Goal: Task Accomplishment & Management: Use online tool/utility

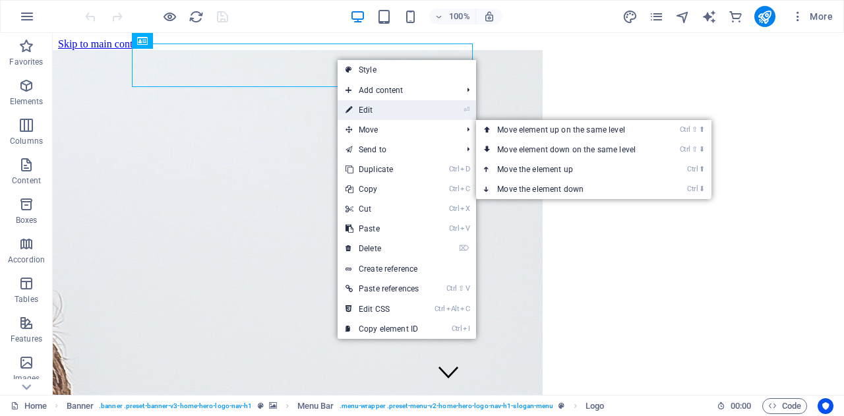
click at [419, 117] on link "⏎ Edit" at bounding box center [382, 110] width 89 height 20
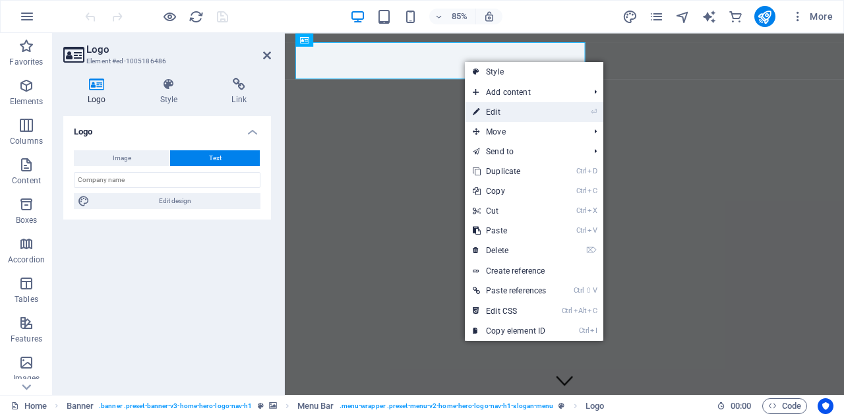
click at [487, 111] on link "⏎ Edit" at bounding box center [509, 112] width 89 height 20
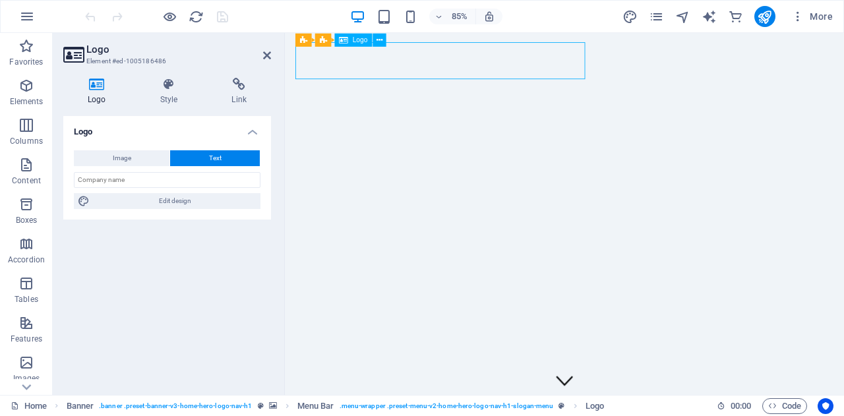
drag, startPoint x: 486, startPoint y: 70, endPoint x: 590, endPoint y: 76, distance: 104.4
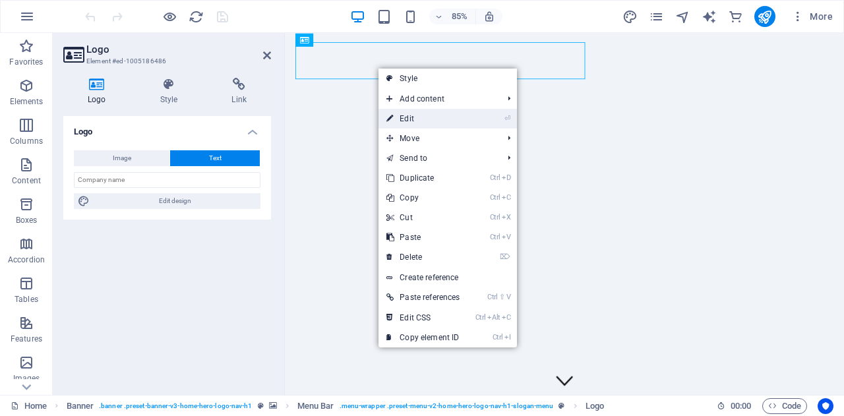
click at [432, 115] on link "⏎ Edit" at bounding box center [423, 119] width 89 height 20
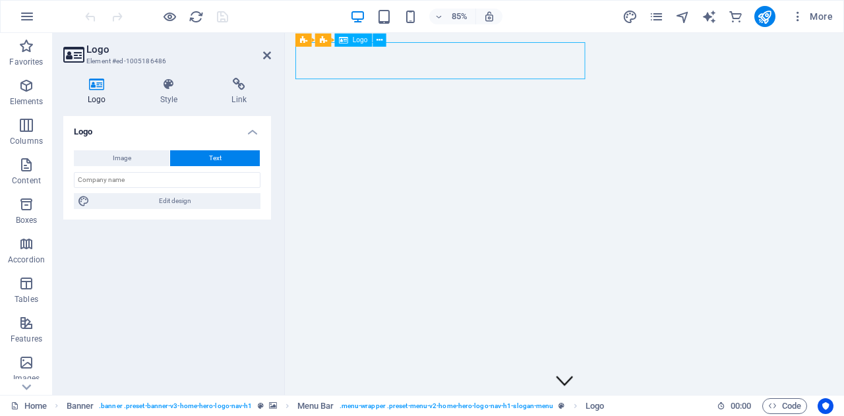
drag, startPoint x: 325, startPoint y: 67, endPoint x: 541, endPoint y: 81, distance: 216.7
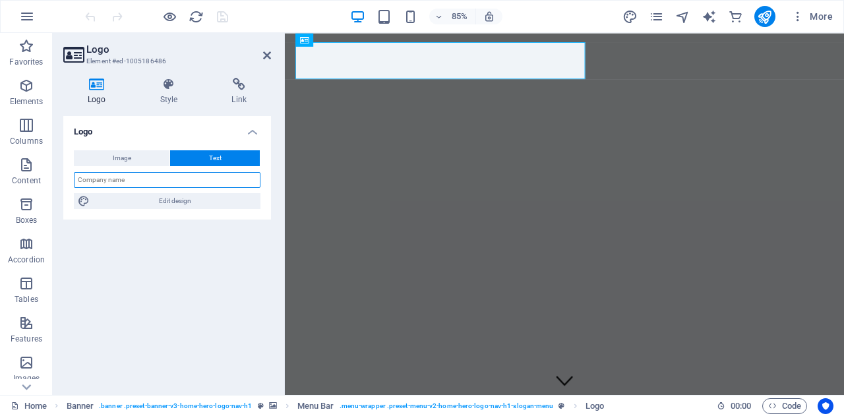
click at [187, 179] on input "text" at bounding box center [167, 180] width 187 height 16
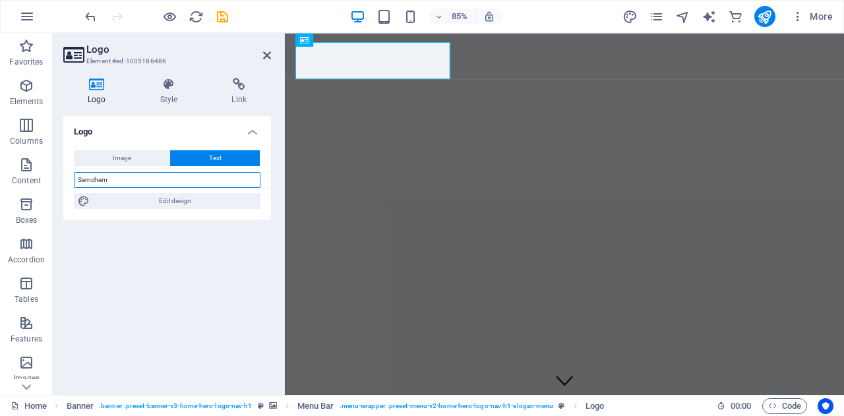
type input "Sernchem"
click at [164, 278] on div "Logo Image Text Drag files here, click to choose files or select files from Fil…" at bounding box center [167, 250] width 208 height 268
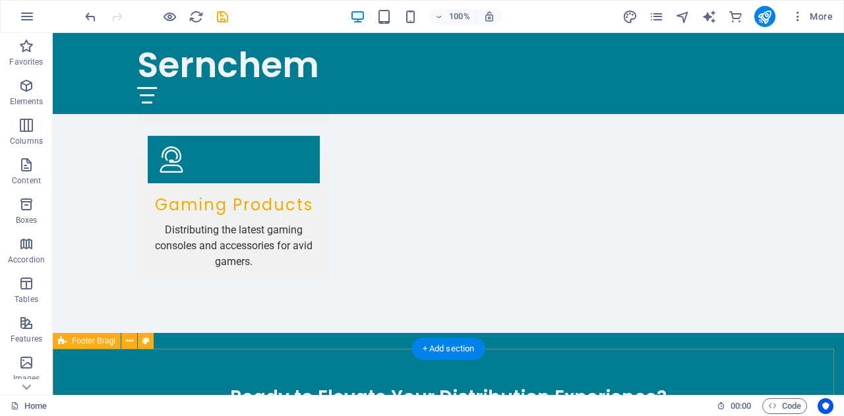
scroll to position [2245, 0]
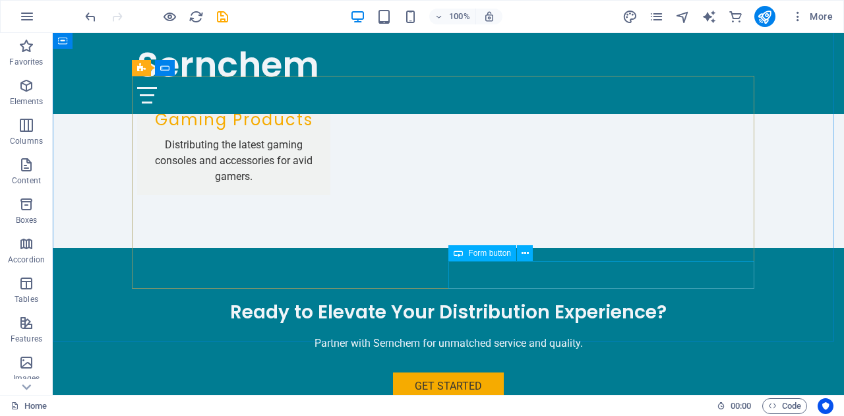
click at [500, 254] on span "Form button" at bounding box center [489, 253] width 43 height 8
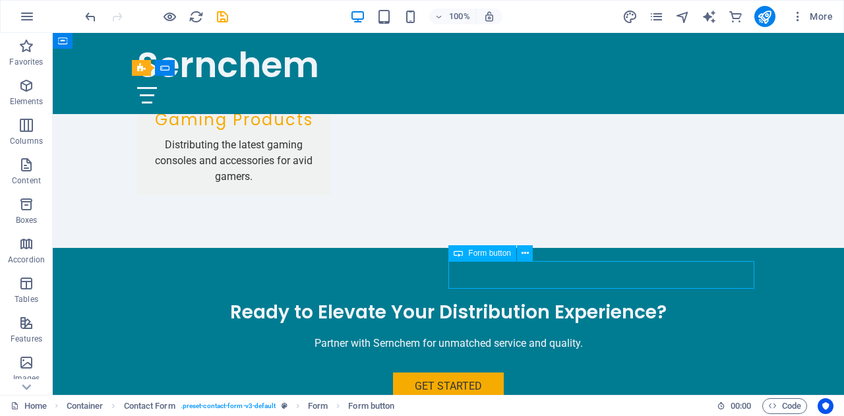
click at [500, 254] on span "Form button" at bounding box center [489, 253] width 43 height 8
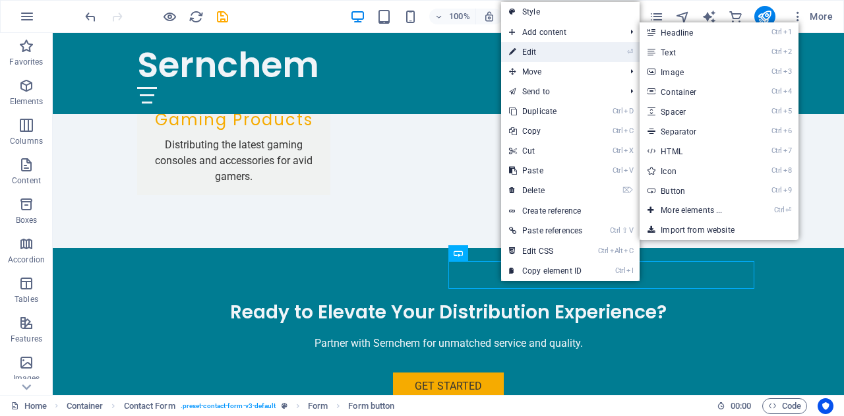
click at [543, 51] on link "⏎ Edit" at bounding box center [545, 52] width 89 height 20
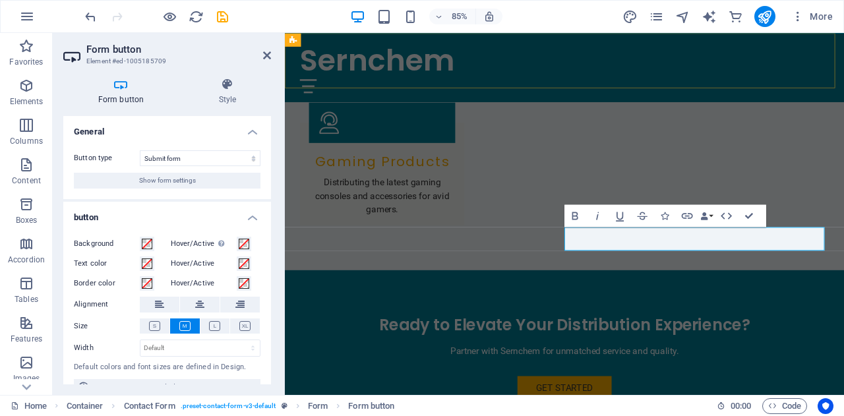
scroll to position [2309, 0]
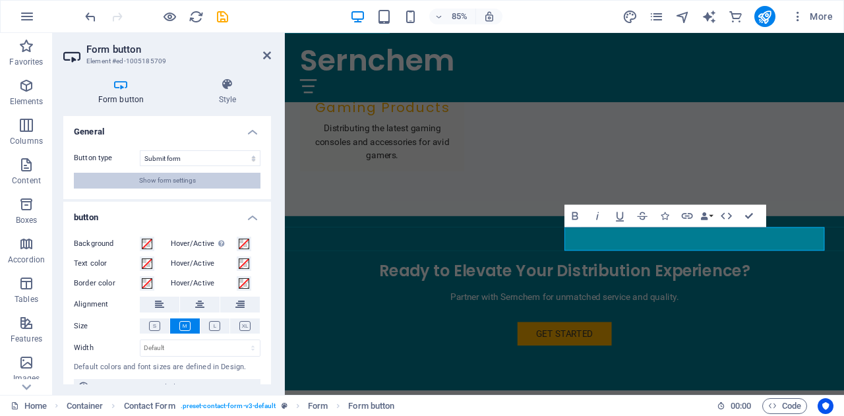
click at [183, 185] on span "Show form settings" at bounding box center [167, 181] width 57 height 16
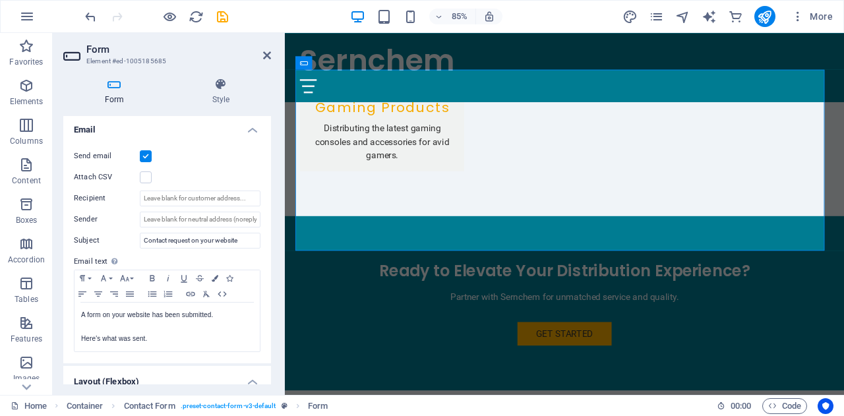
scroll to position [336, 0]
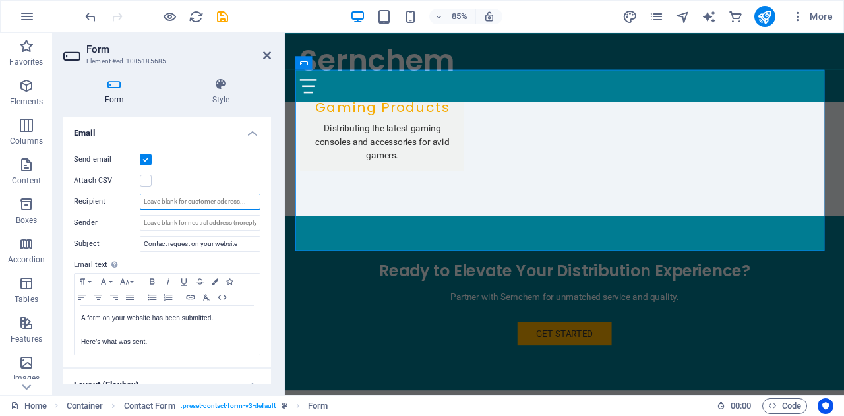
click at [179, 201] on input "Recipient" at bounding box center [200, 202] width 121 height 16
type input "[EMAIL_ADDRESS][DOMAIN_NAME]"
click at [181, 222] on input "Sender" at bounding box center [200, 223] width 121 height 16
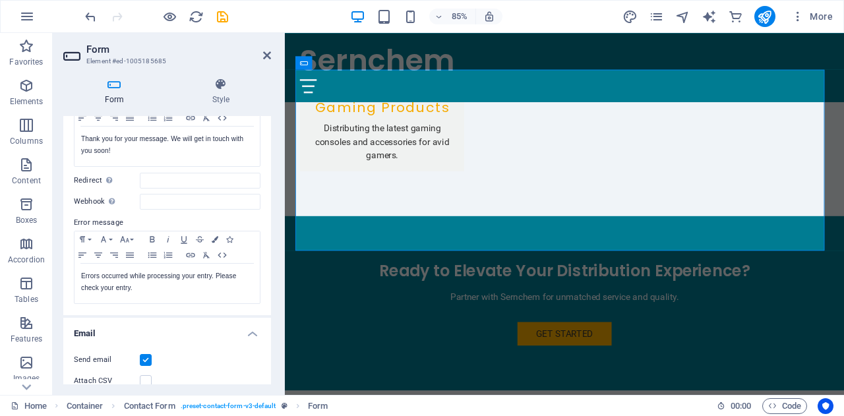
scroll to position [71, 0]
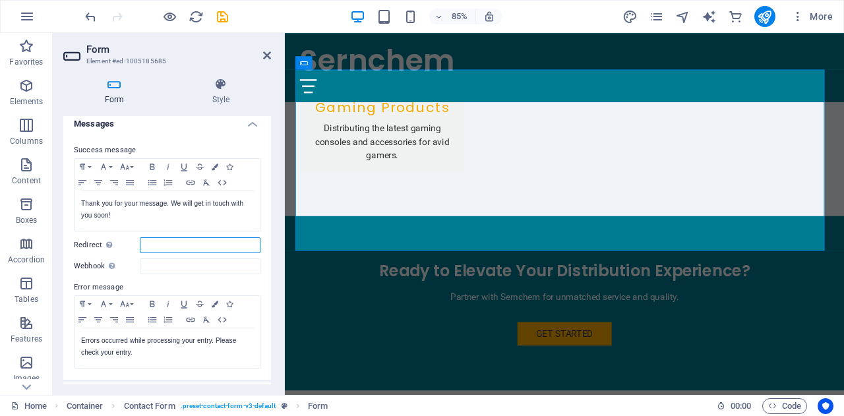
click at [198, 240] on input "Redirect Define a redirect target upon successful form submission; for example,…" at bounding box center [200, 245] width 121 height 16
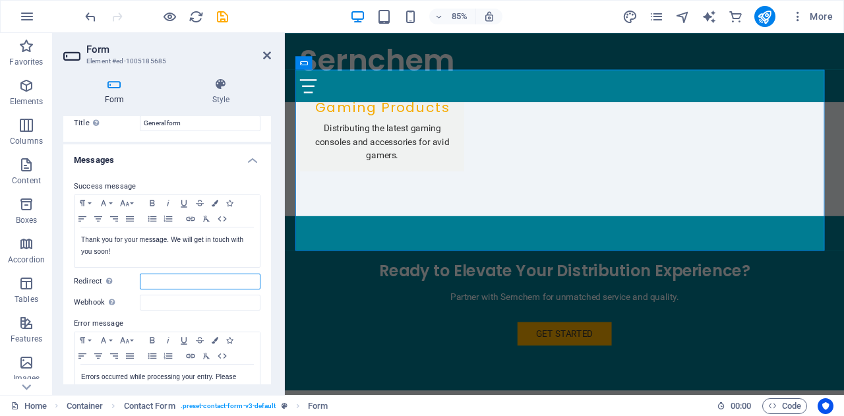
scroll to position [0, 0]
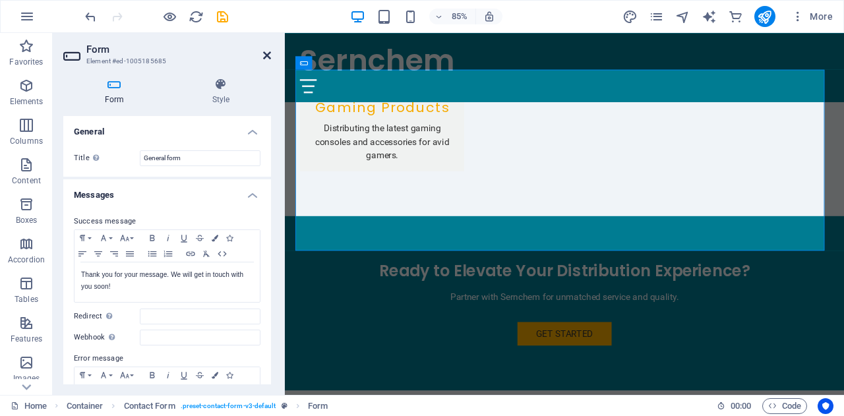
click at [267, 52] on icon at bounding box center [267, 55] width 8 height 11
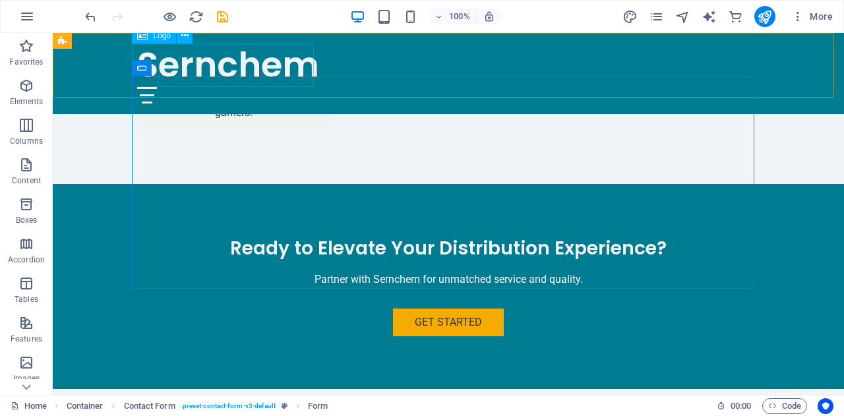
scroll to position [2245, 0]
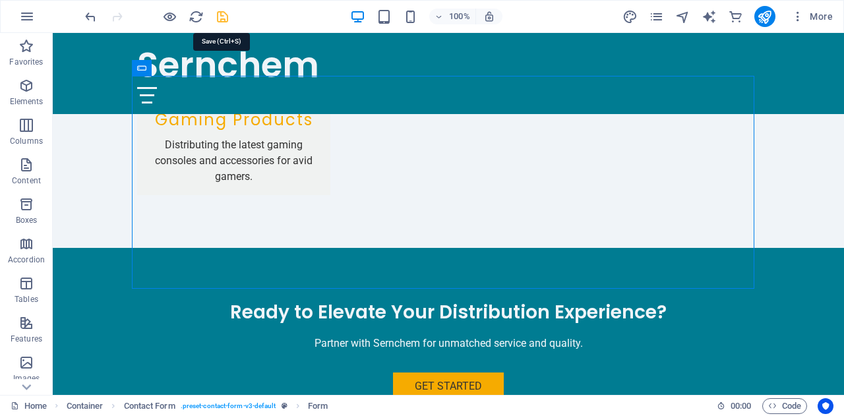
click at [220, 19] on icon "save" at bounding box center [222, 16] width 15 height 15
checkbox input "false"
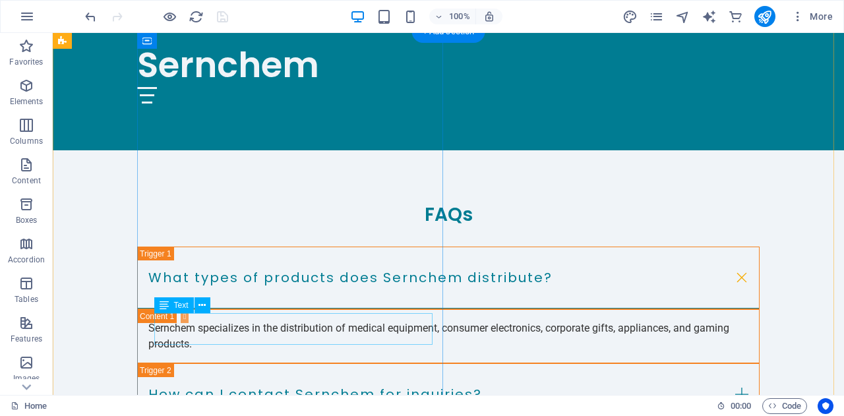
scroll to position [2555, 0]
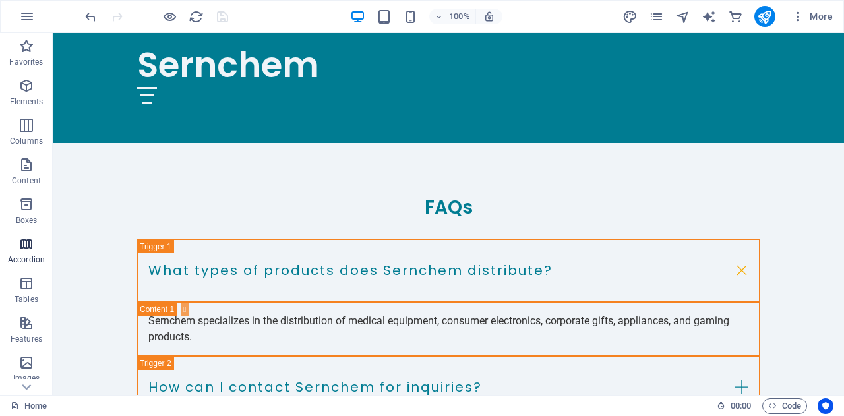
click at [26, 246] on icon "button" at bounding box center [26, 244] width 16 height 16
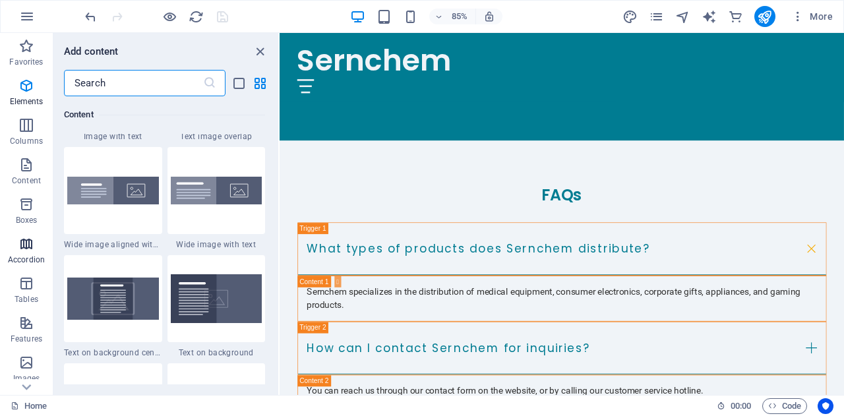
scroll to position [4210, 0]
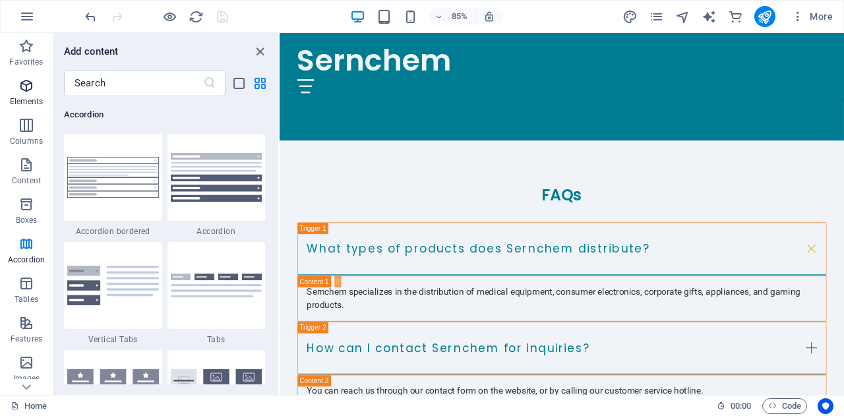
click at [30, 84] on icon "button" at bounding box center [26, 86] width 16 height 16
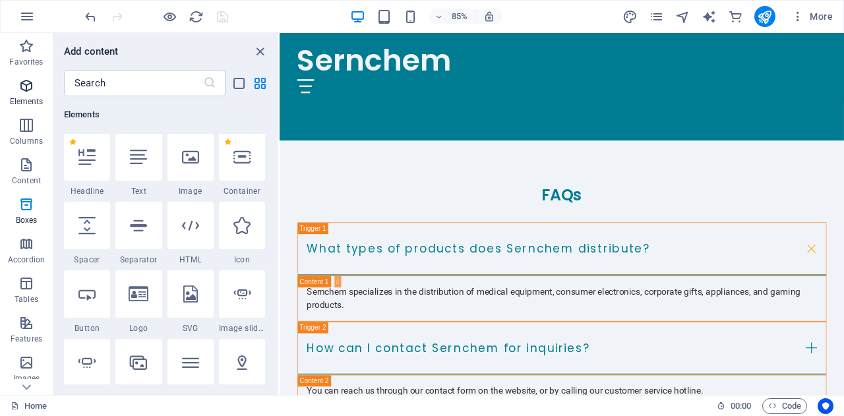
scroll to position [140, 0]
click at [262, 53] on icon "close panel" at bounding box center [260, 51] width 15 height 15
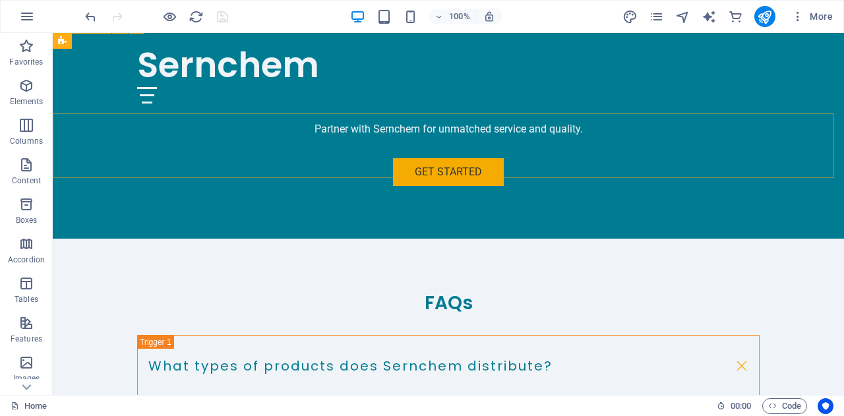
scroll to position [2460, 0]
click at [464, 124] on div "+ Add section" at bounding box center [448, 127] width 73 height 22
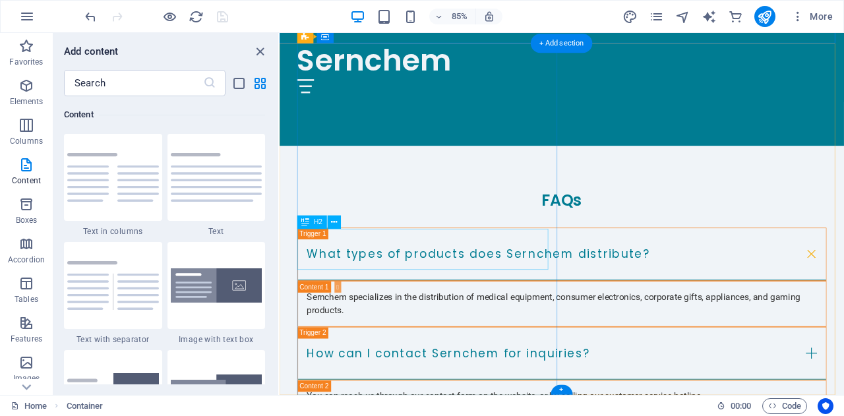
scroll to position [2605, 0]
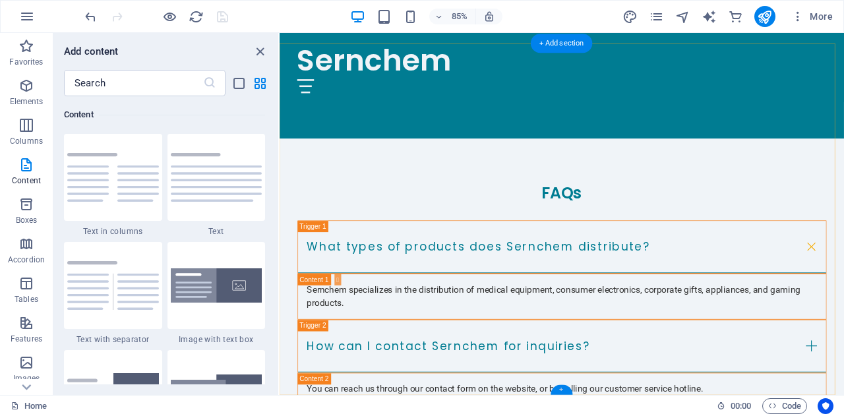
click at [558, 388] on div "+" at bounding box center [562, 389] width 22 height 10
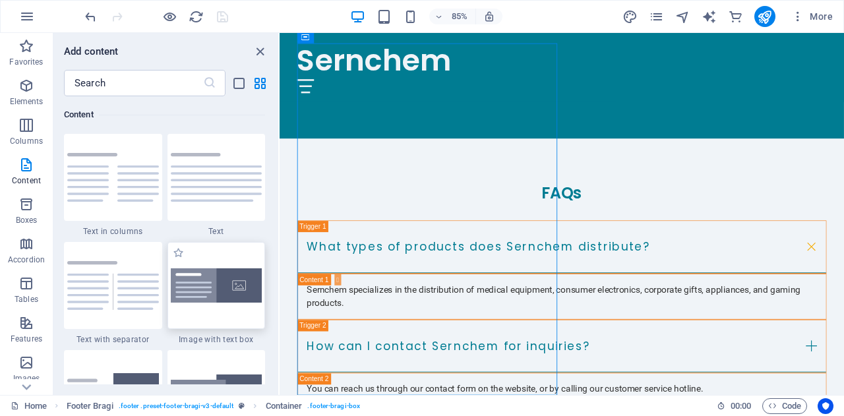
click at [218, 284] on img at bounding box center [217, 285] width 92 height 35
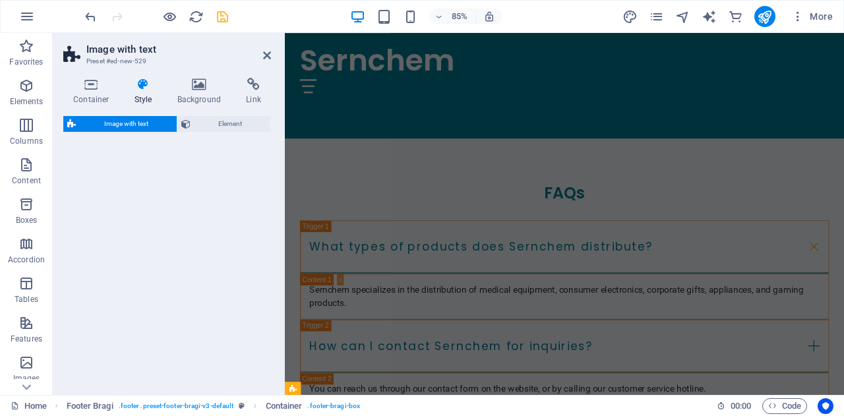
select select "rem"
select select "px"
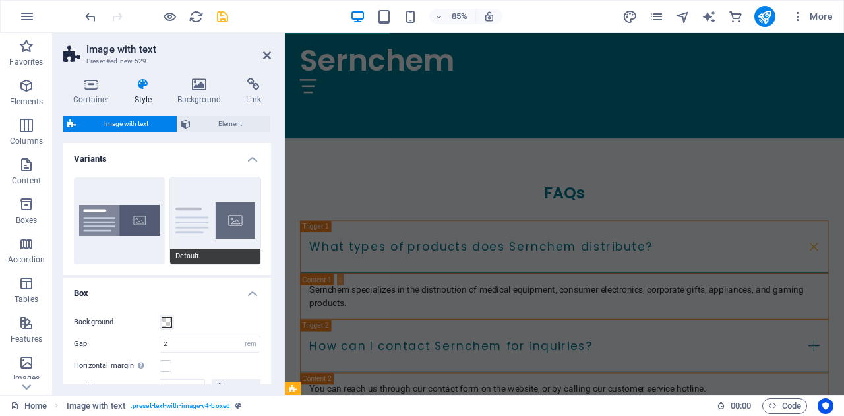
click at [187, 210] on button "Default" at bounding box center [215, 220] width 91 height 87
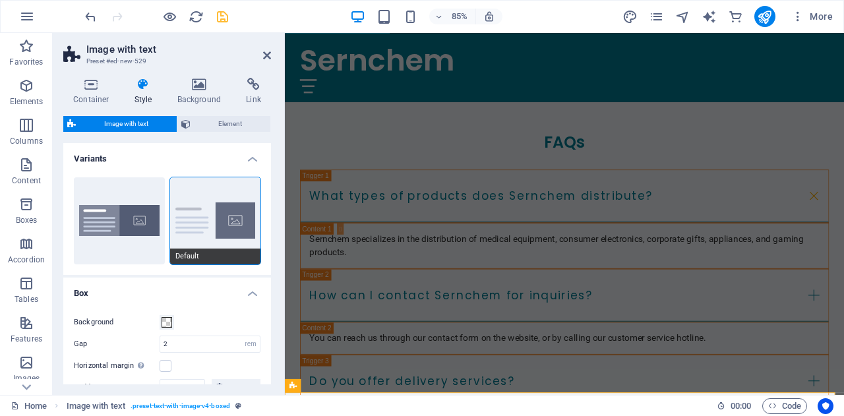
scroll to position [2846, 0]
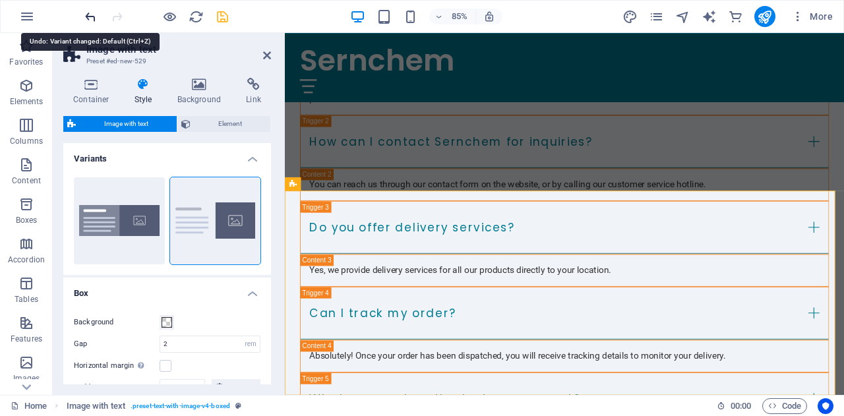
click at [94, 18] on icon "undo" at bounding box center [90, 16] width 15 height 15
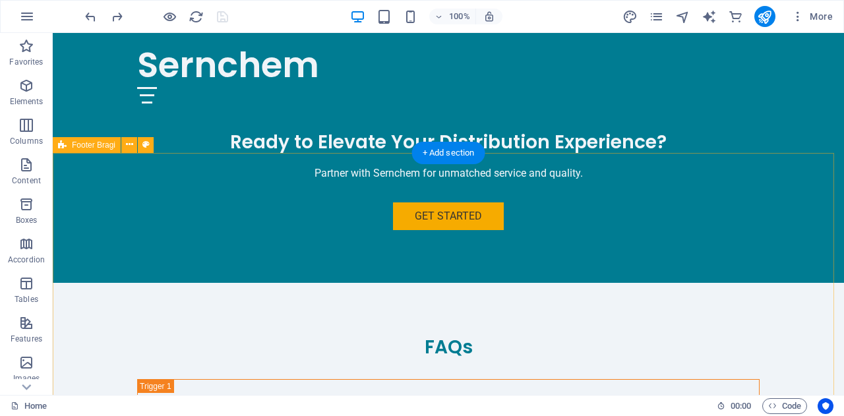
scroll to position [2415, 0]
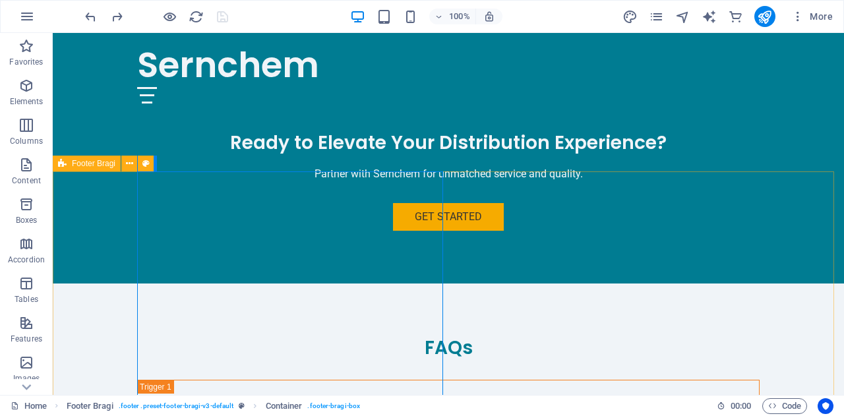
click at [91, 164] on span "Footer Bragi" at bounding box center [94, 164] width 44 height 8
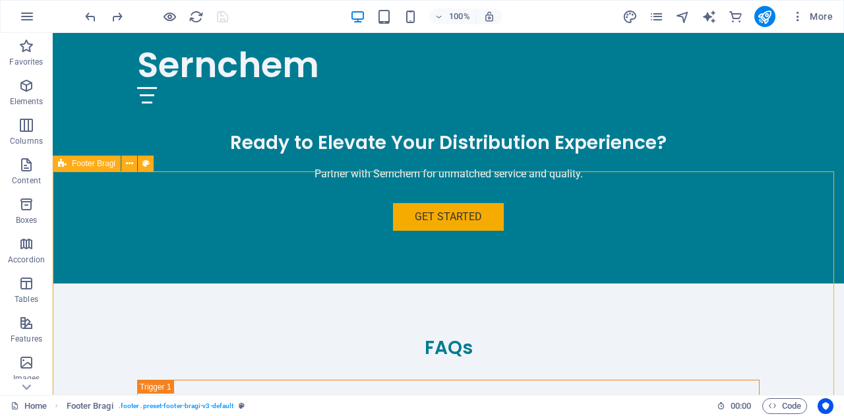
click at [91, 164] on span "Footer Bragi" at bounding box center [94, 164] width 44 height 8
click at [473, 177] on div "+ Add section" at bounding box center [448, 171] width 73 height 22
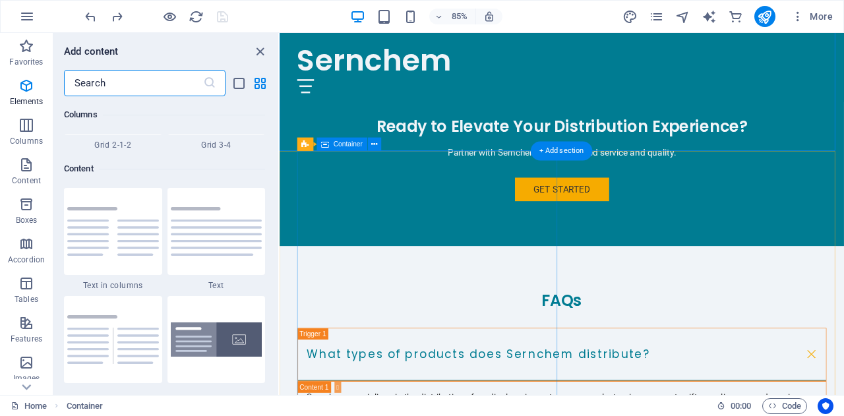
scroll to position [2307, 0]
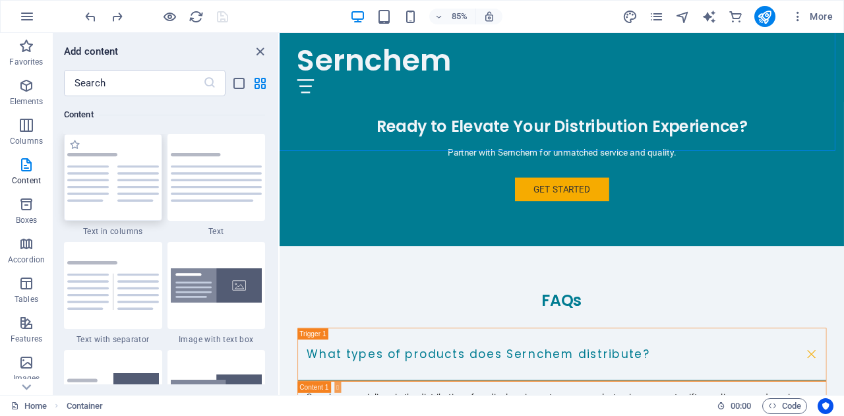
click at [106, 185] on img at bounding box center [113, 177] width 92 height 49
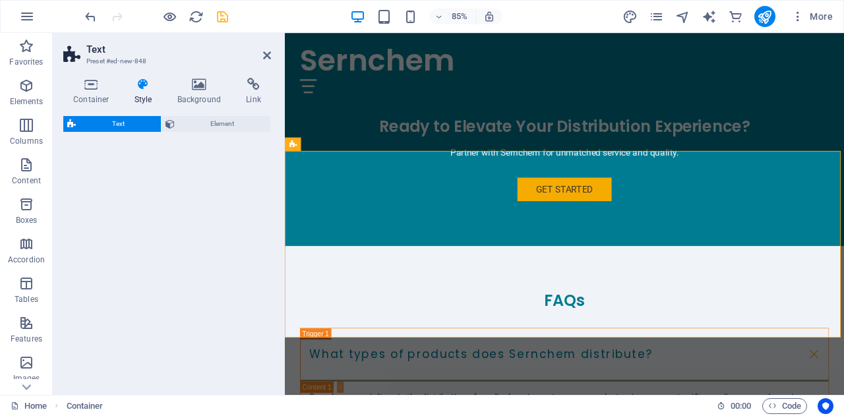
click at [106, 185] on div "Text Element" at bounding box center [167, 250] width 208 height 268
select select "rem"
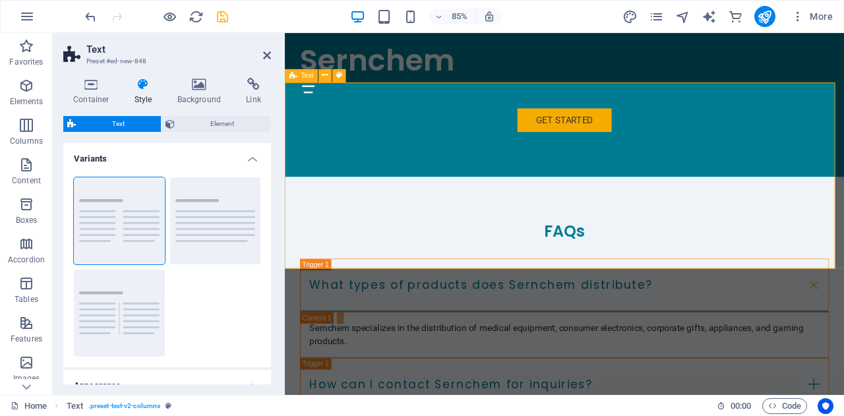
scroll to position [2560, 0]
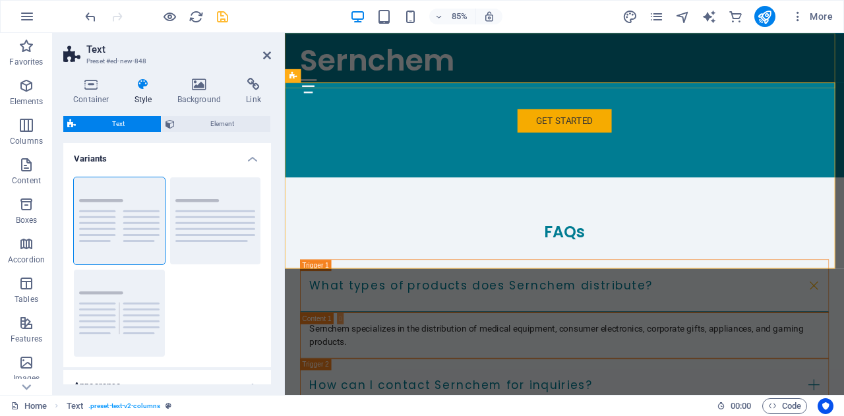
click at [92, 24] on div at bounding box center [156, 16] width 148 height 21
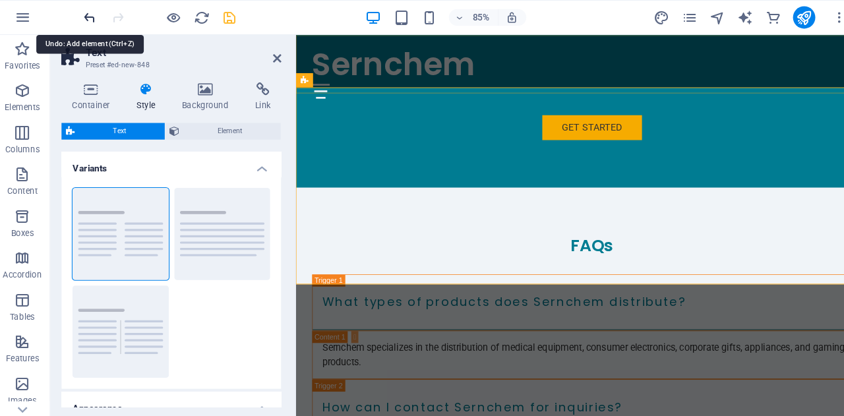
click at [92, 15] on icon "undo" at bounding box center [90, 16] width 15 height 15
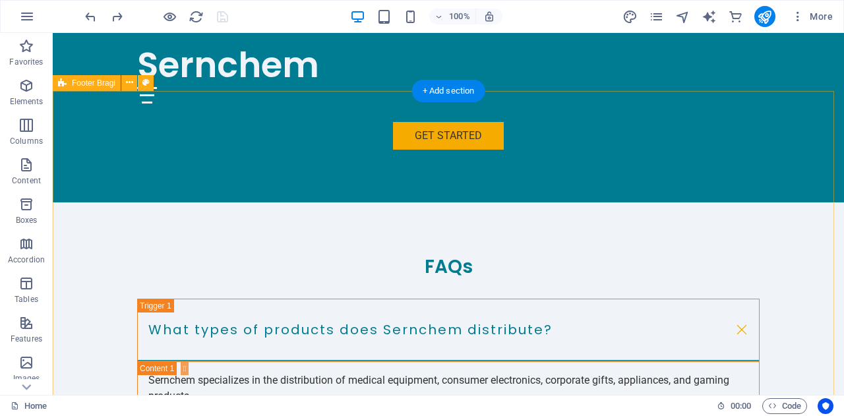
scroll to position [2605, 0]
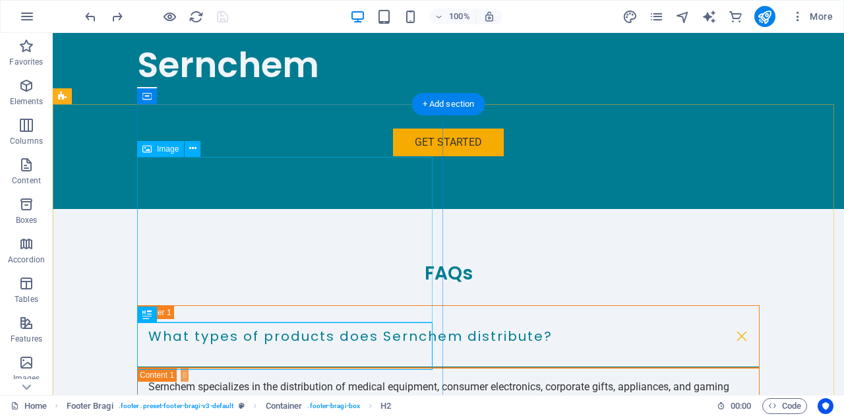
scroll to position [2483, 0]
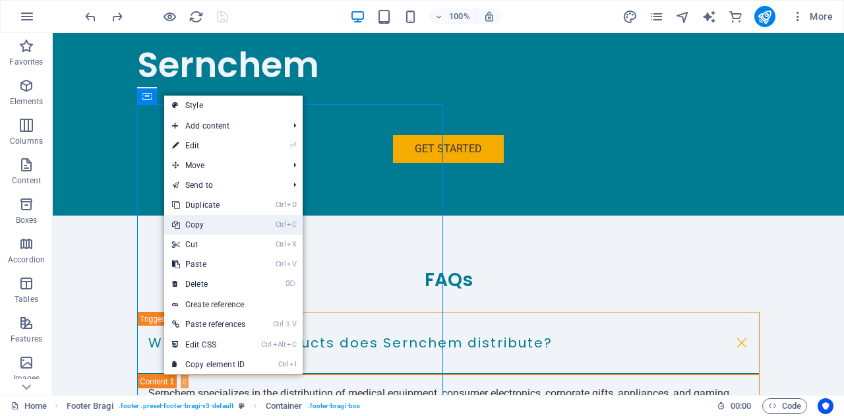
click at [220, 222] on link "Ctrl C Copy" at bounding box center [208, 225] width 89 height 20
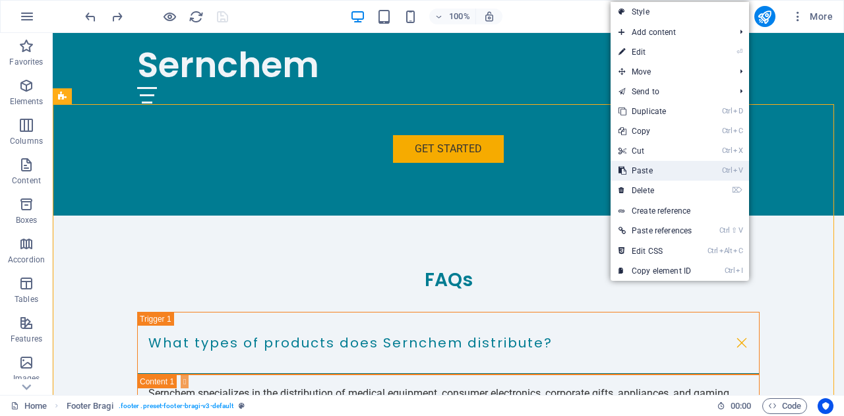
click at [673, 163] on link "Ctrl V Paste" at bounding box center [655, 171] width 89 height 20
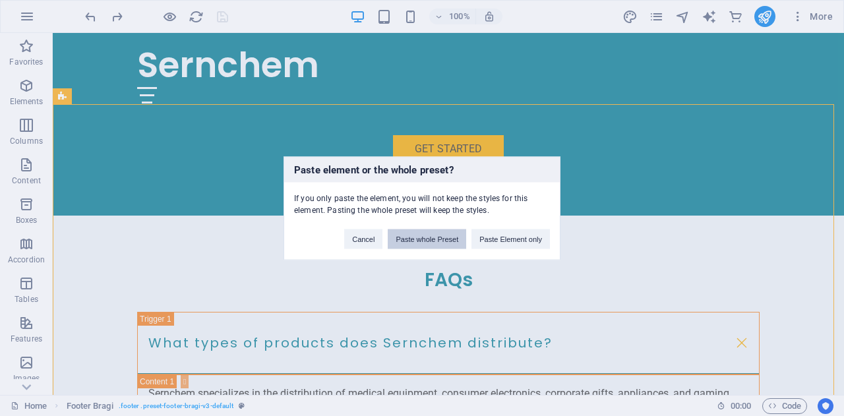
click at [433, 237] on button "Paste whole Preset" at bounding box center [427, 239] width 78 height 20
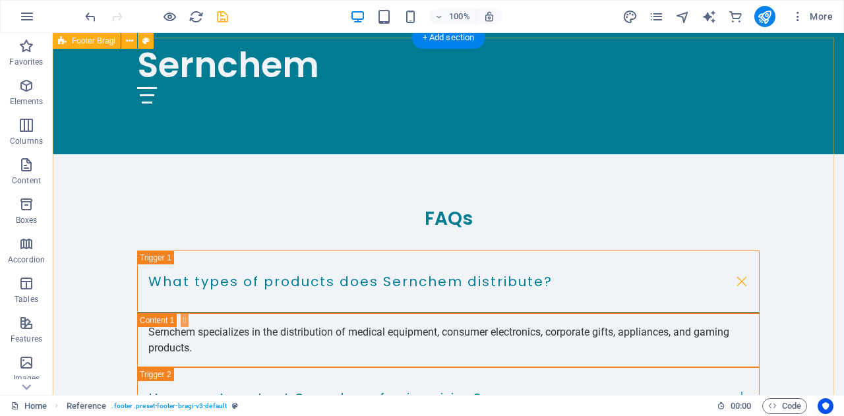
scroll to position [2541, 0]
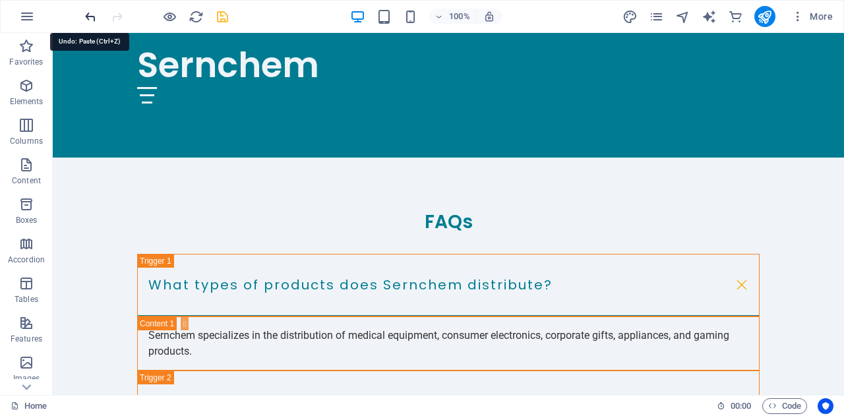
click at [94, 16] on icon "undo" at bounding box center [90, 16] width 15 height 15
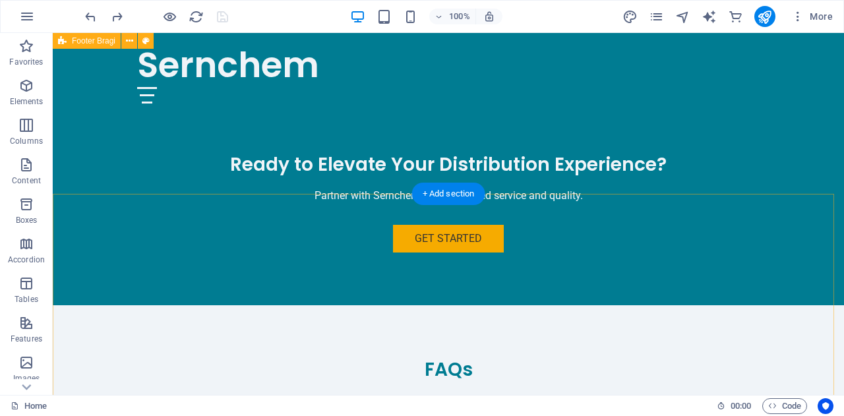
scroll to position [2365, 0]
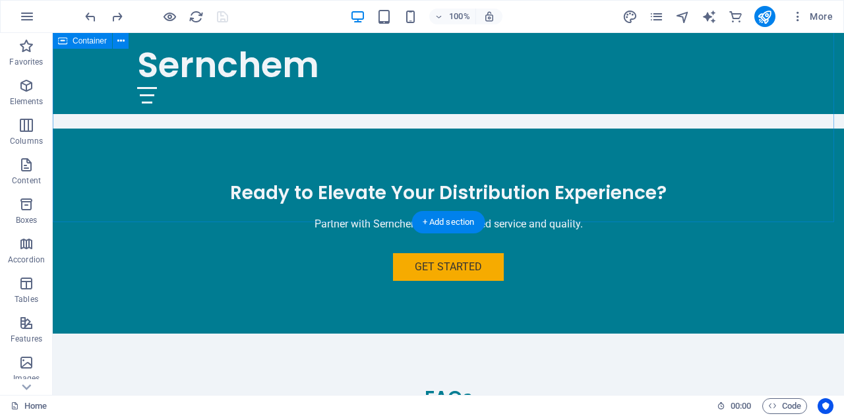
click at [435, 219] on div "+ Add section" at bounding box center [448, 222] width 73 height 22
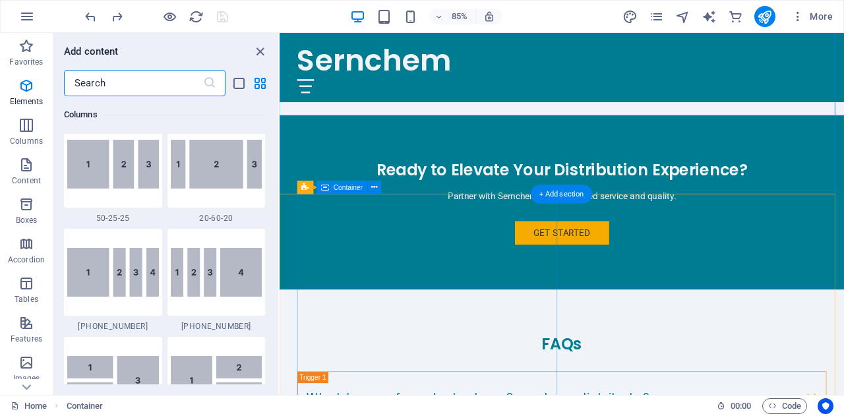
scroll to position [2307, 0]
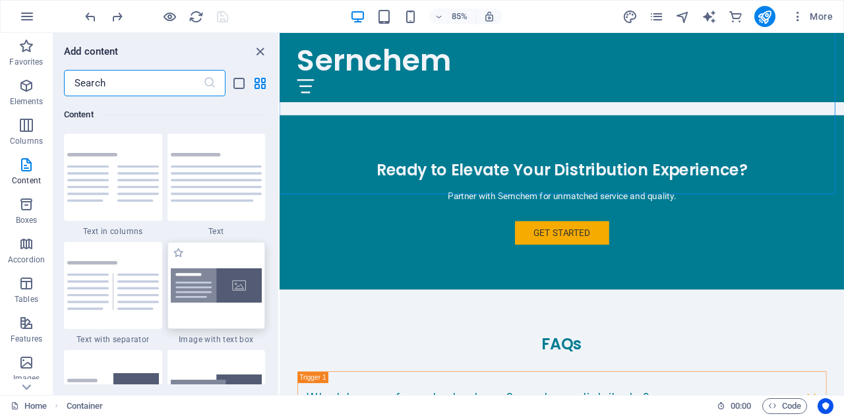
click at [218, 291] on img at bounding box center [217, 285] width 92 height 35
click at [280, 291] on div "Drag here to replace the existing content. Press “Ctrl” if you want to create a…" at bounding box center [562, 214] width 564 height 362
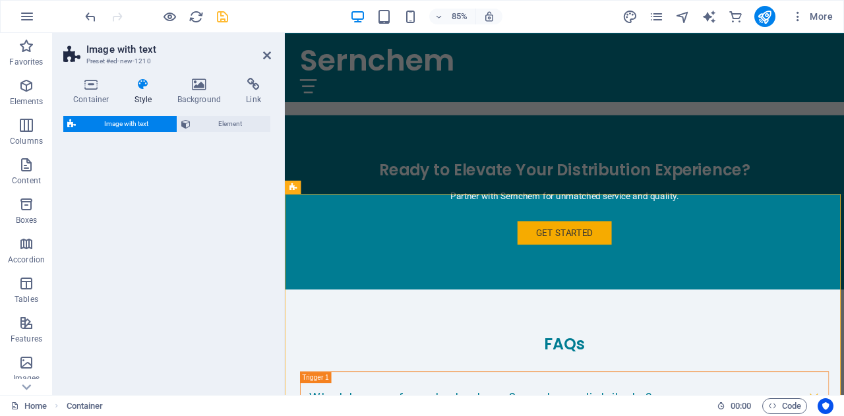
select select "rem"
select select "px"
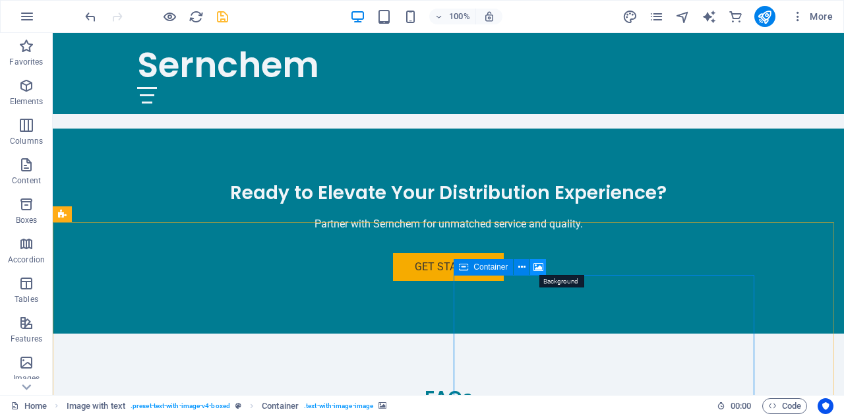
click at [538, 262] on icon at bounding box center [538, 267] width 10 height 14
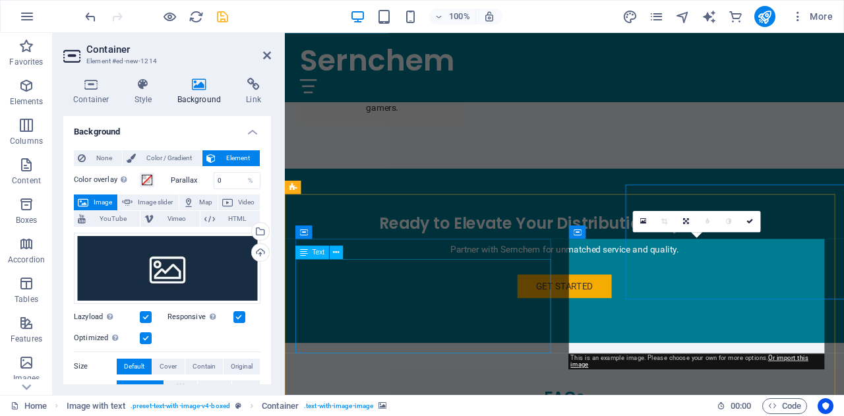
scroll to position [2428, 0]
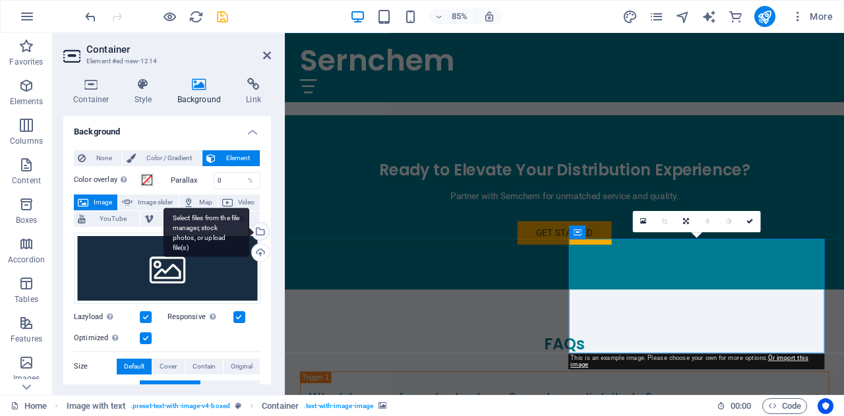
click at [249, 233] on div "Select files from the file manager, stock photos, or upload file(s)" at bounding box center [207, 232] width 86 height 49
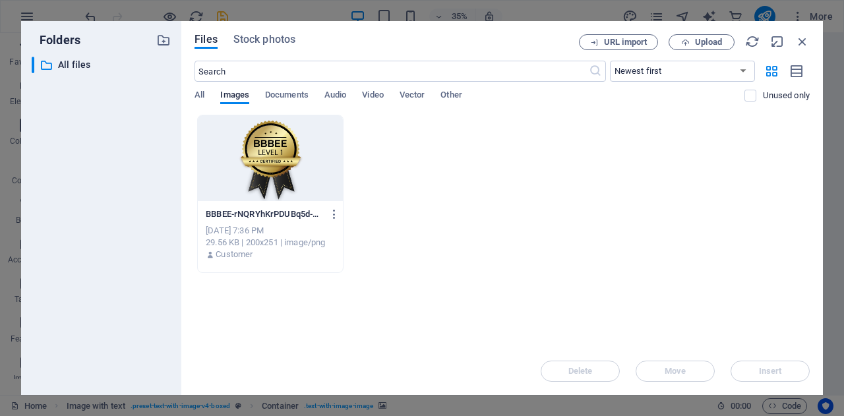
click at [316, 167] on div at bounding box center [270, 158] width 145 height 86
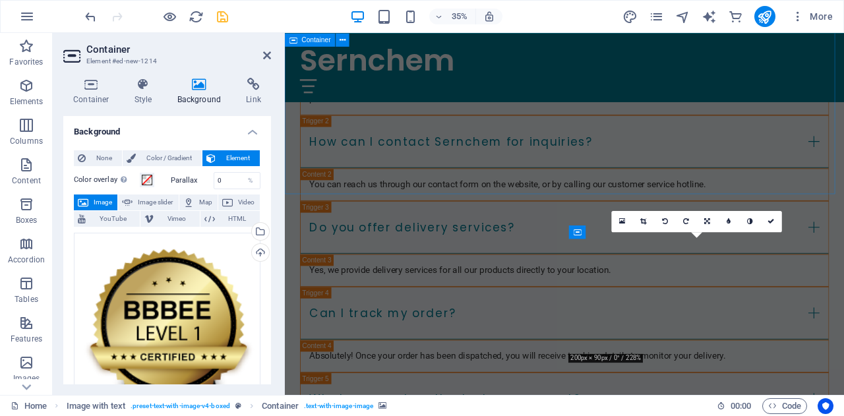
scroll to position [2428, 0]
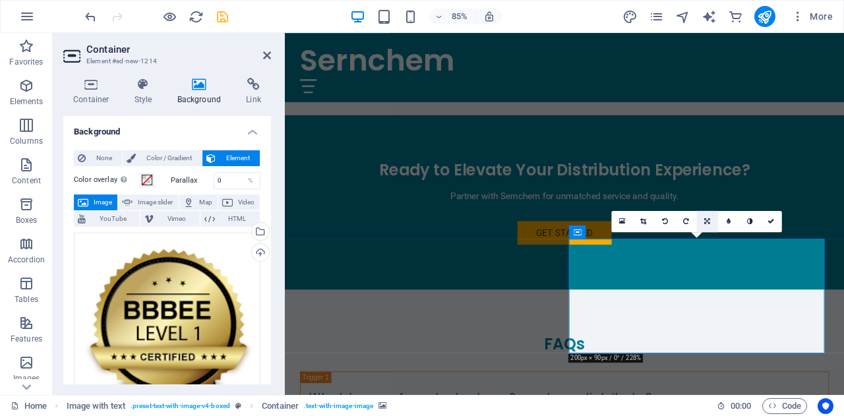
click at [706, 224] on icon at bounding box center [708, 221] width 6 height 7
click at [727, 222] on icon at bounding box center [728, 221] width 5 height 7
click at [727, 222] on icon at bounding box center [729, 221] width 4 height 7
click at [727, 222] on link at bounding box center [720, 220] width 21 height 21
click at [727, 222] on icon at bounding box center [729, 221] width 4 height 7
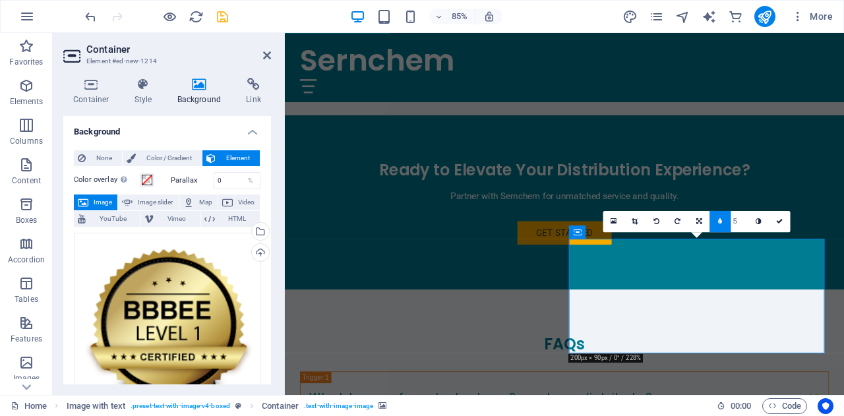
click at [727, 222] on link at bounding box center [720, 220] width 21 height 21
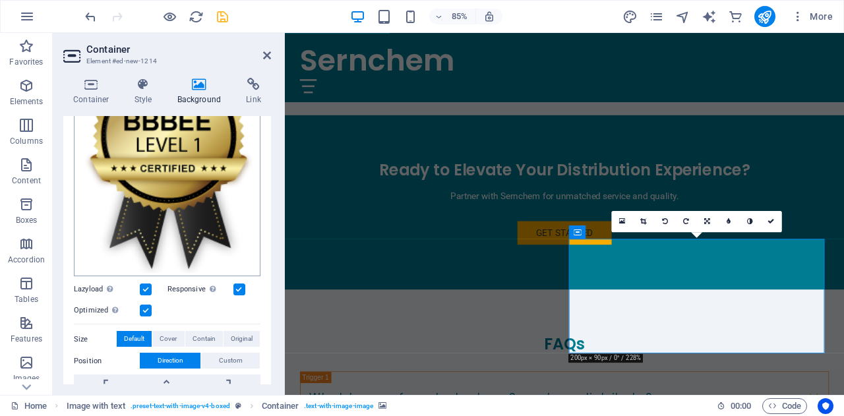
scroll to position [189, 0]
click at [235, 334] on span "Original" at bounding box center [242, 338] width 22 height 16
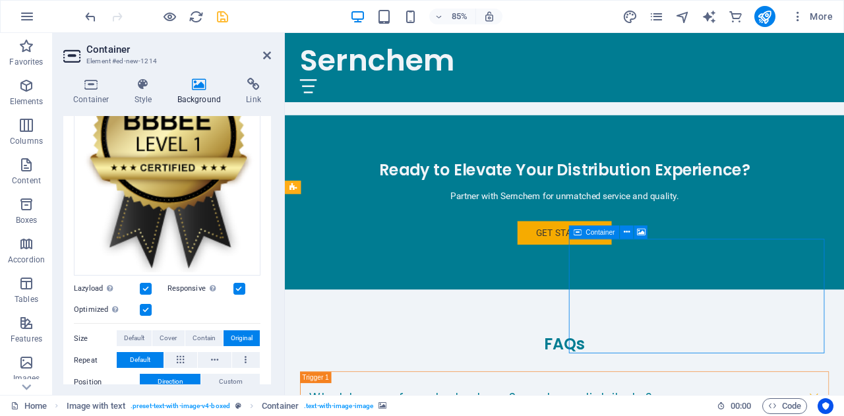
drag, startPoint x: 851, startPoint y: 323, endPoint x: 748, endPoint y: 318, distance: 103.0
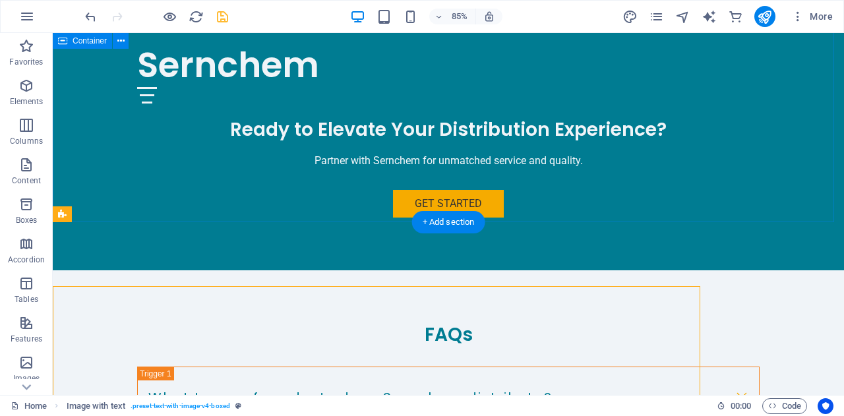
scroll to position [2365, 0]
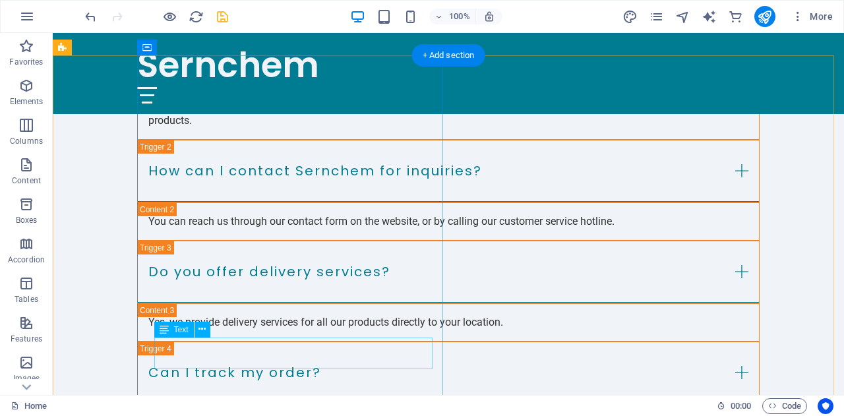
scroll to position [2846, 0]
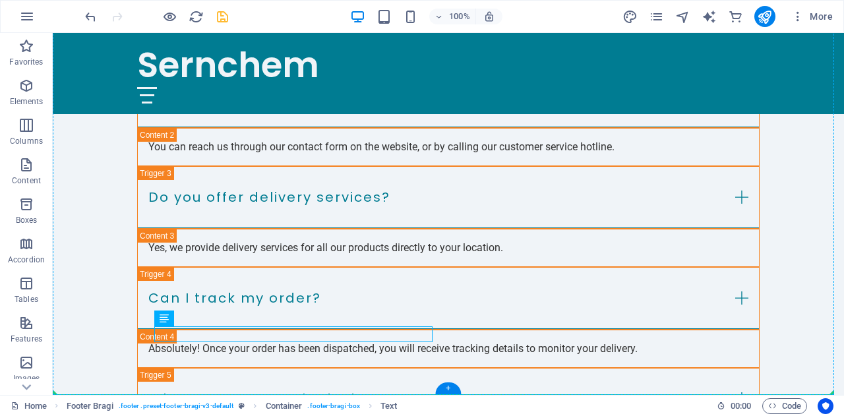
drag, startPoint x: 288, startPoint y: 334, endPoint x: 215, endPoint y: 353, distance: 74.8
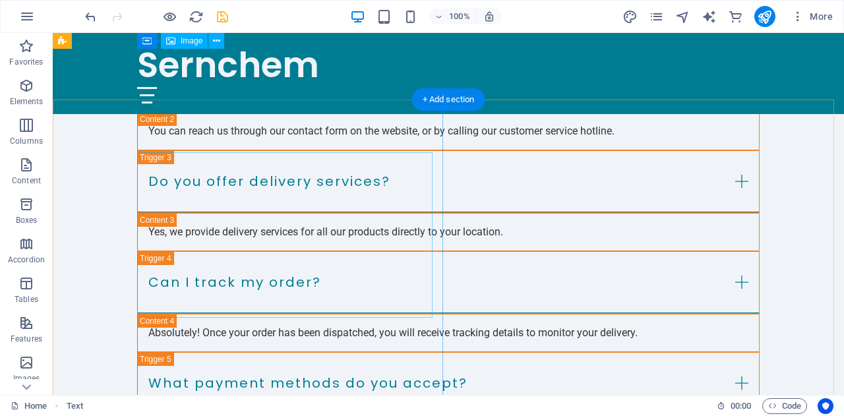
scroll to position [2721, 0]
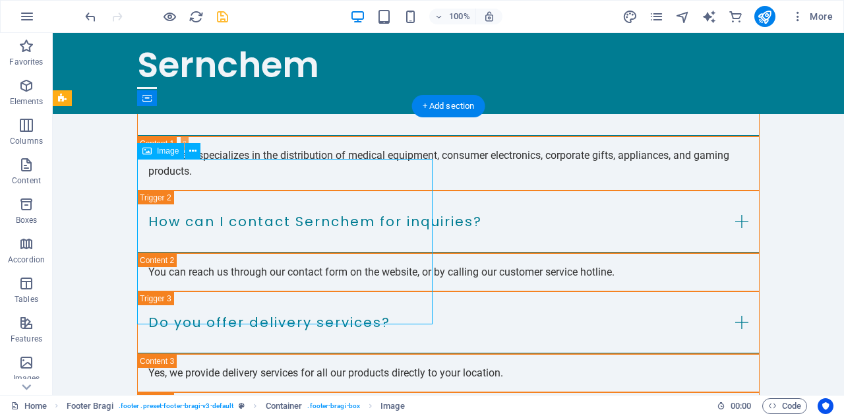
scroll to position [2696, 0]
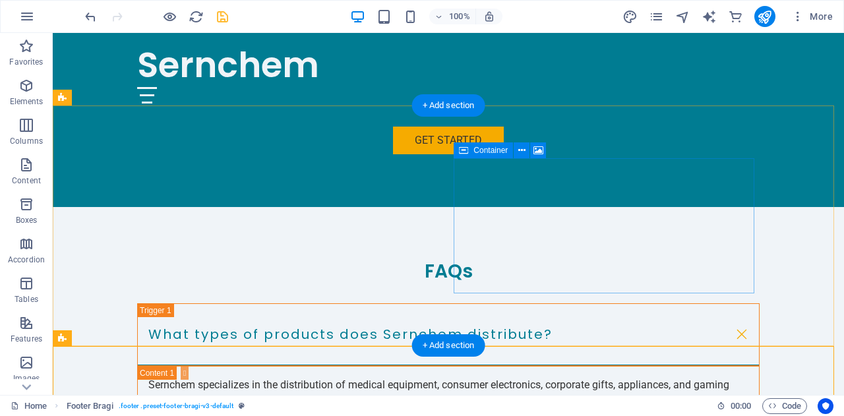
scroll to position [2473, 0]
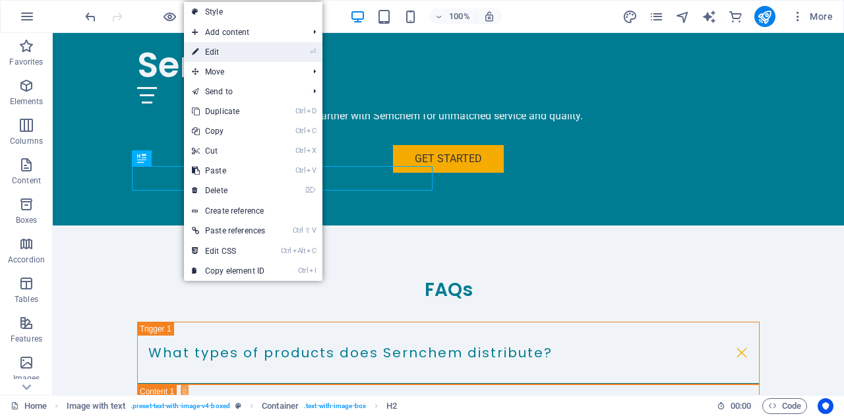
click at [254, 48] on link "⏎ Edit" at bounding box center [228, 52] width 89 height 20
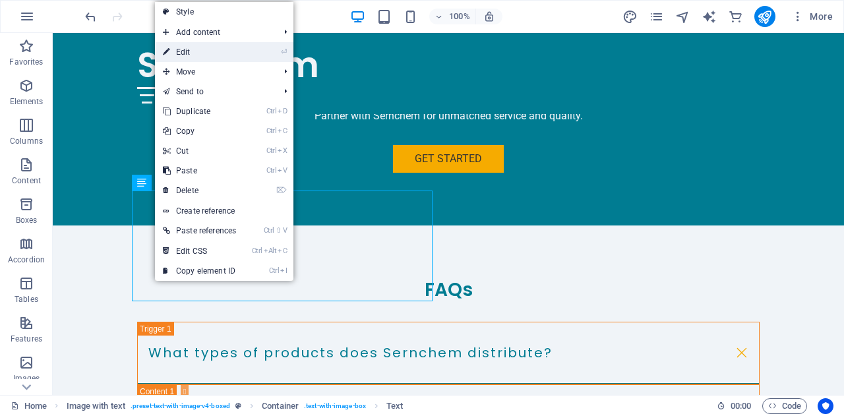
click at [194, 53] on link "⏎ Edit" at bounding box center [199, 52] width 89 height 20
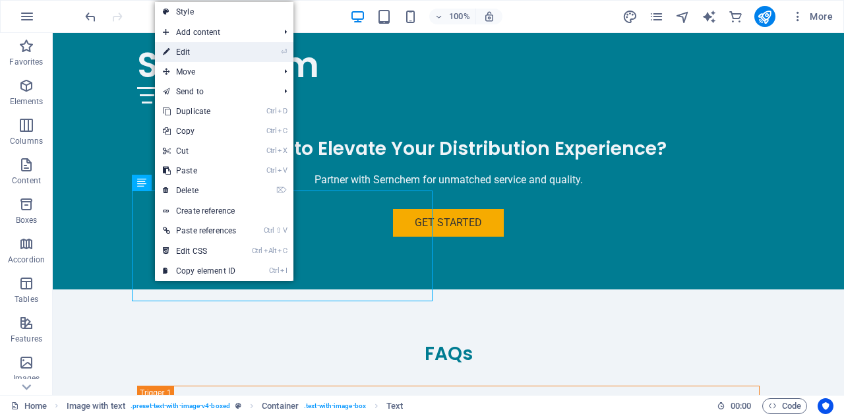
scroll to position [2537, 0]
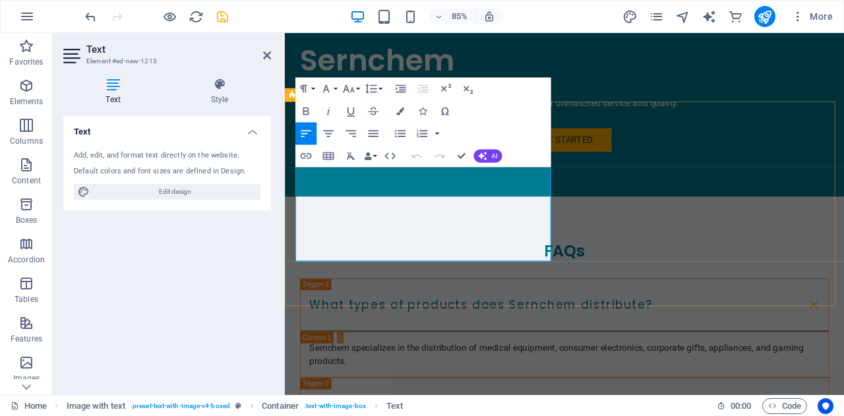
drag, startPoint x: 476, startPoint y: 290, endPoint x: 299, endPoint y: 195, distance: 201.2
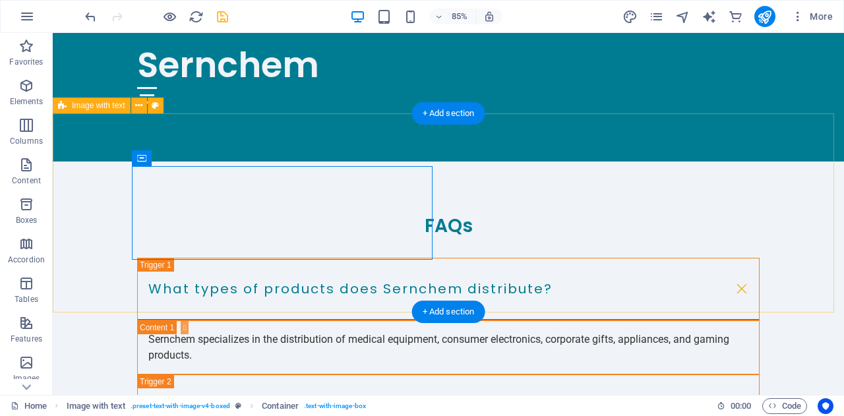
scroll to position [2473, 0]
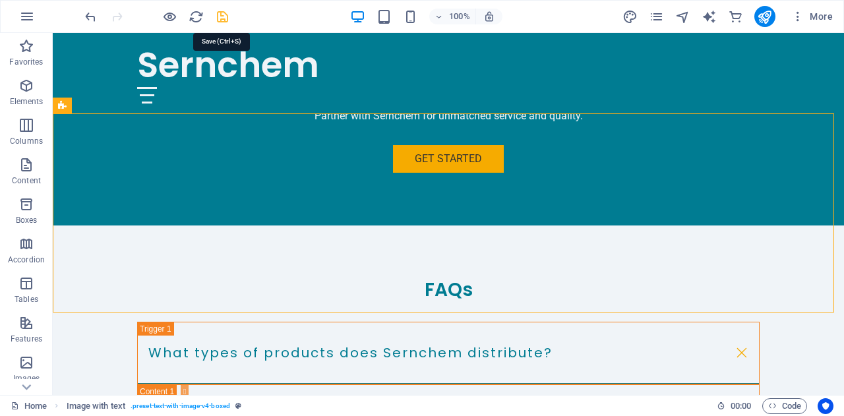
click at [227, 16] on icon "save" at bounding box center [222, 16] width 15 height 15
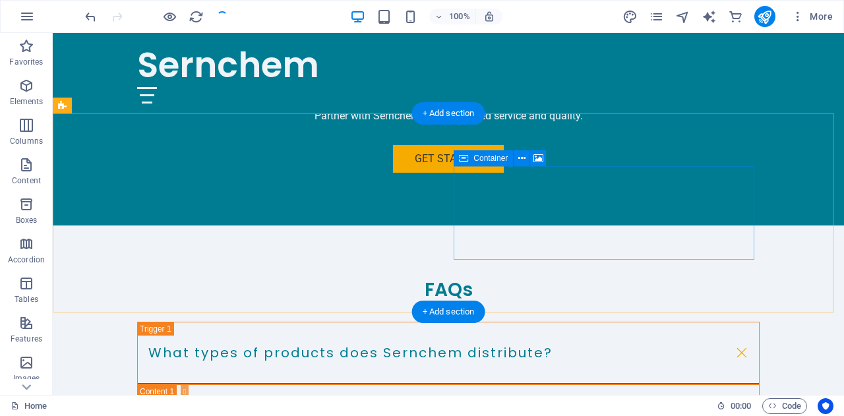
checkbox input "false"
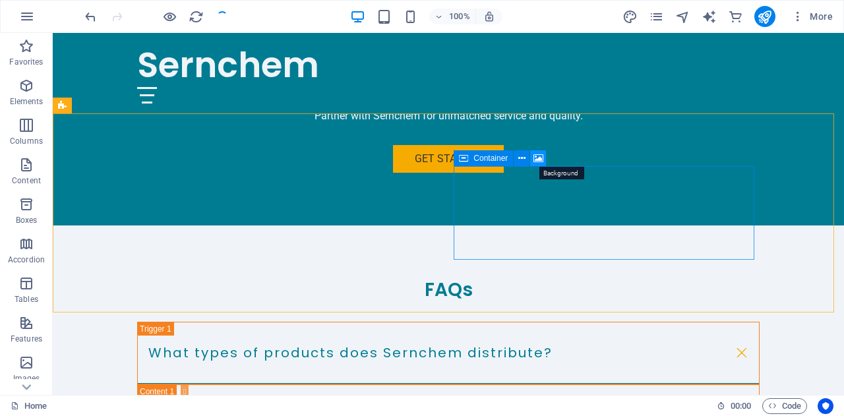
click at [533, 158] on button at bounding box center [538, 158] width 16 height 16
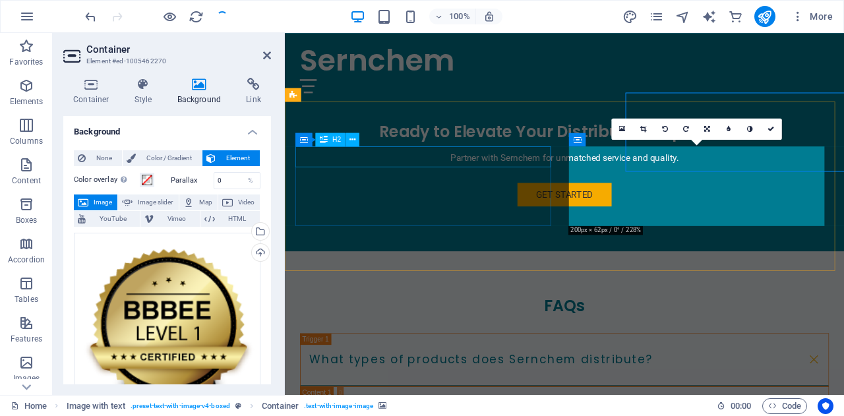
scroll to position [2537, 0]
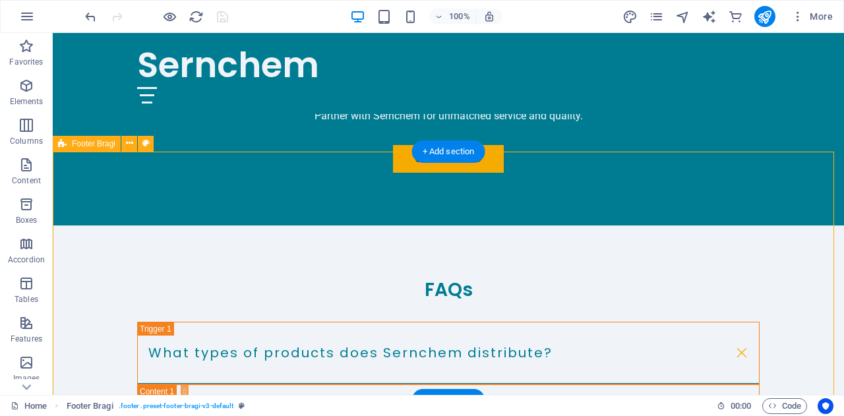
scroll to position [2655, 0]
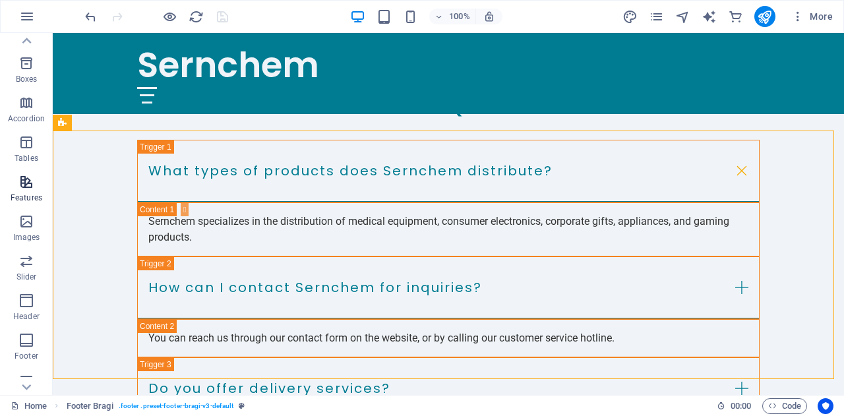
scroll to position [140, 0]
click at [24, 220] on icon "button" at bounding box center [26, 222] width 16 height 16
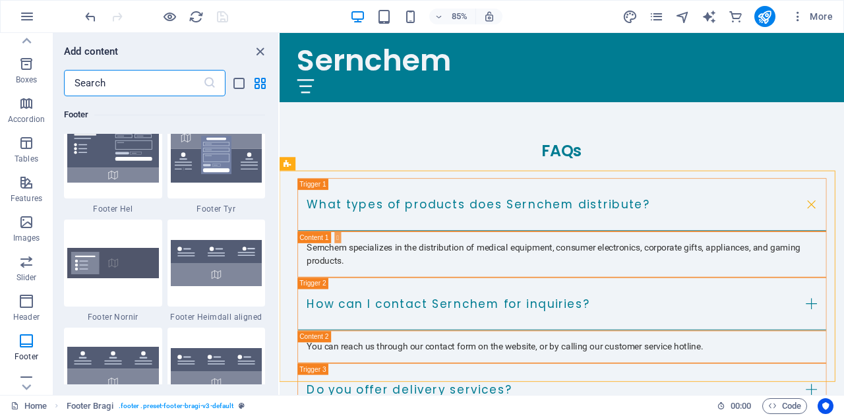
scroll to position [8752, 0]
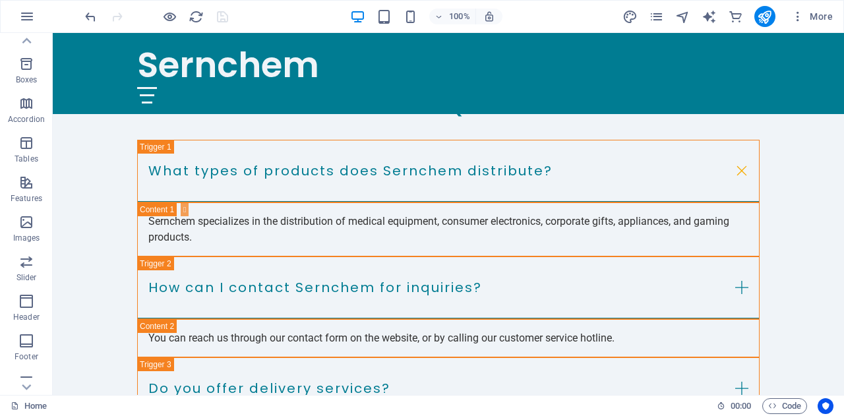
click at [753, 15] on div "More" at bounding box center [730, 16] width 216 height 21
click at [768, 17] on icon "publish" at bounding box center [764, 16] width 15 height 15
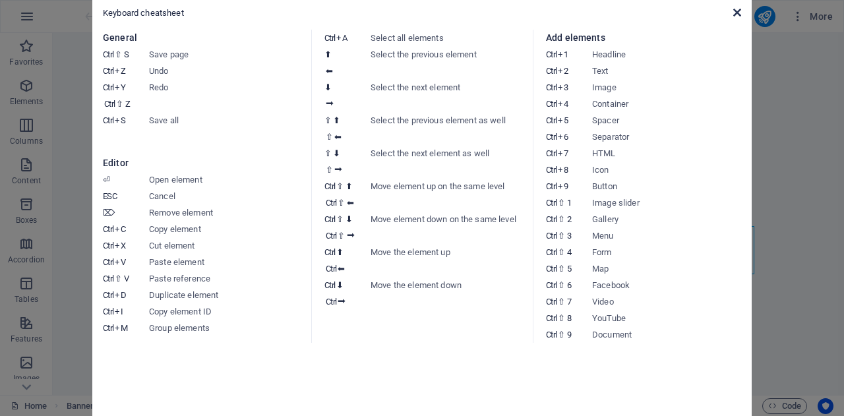
click at [733, 11] on icon at bounding box center [737, 12] width 8 height 11
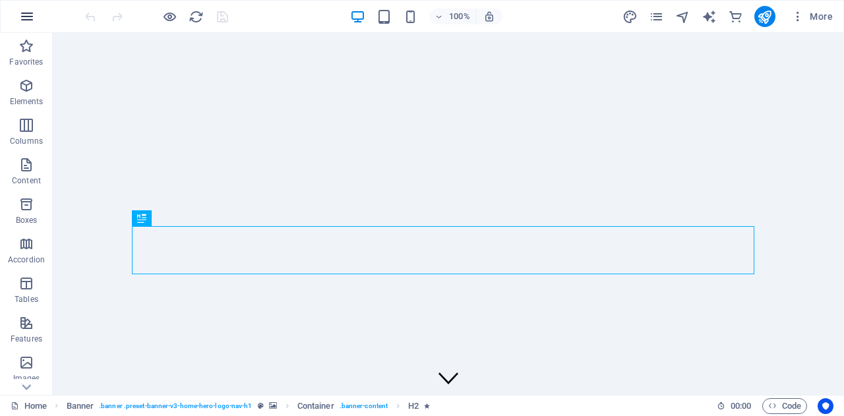
click at [30, 18] on icon "button" at bounding box center [27, 17] width 16 height 16
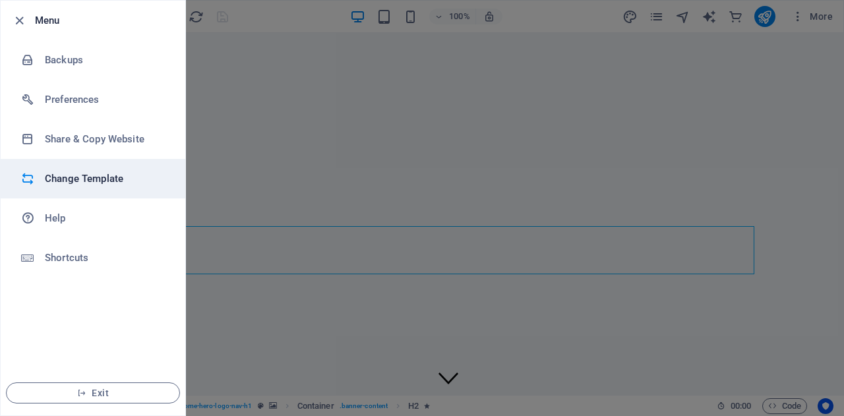
click at [107, 171] on h6 "Change Template" at bounding box center [106, 179] width 122 height 16
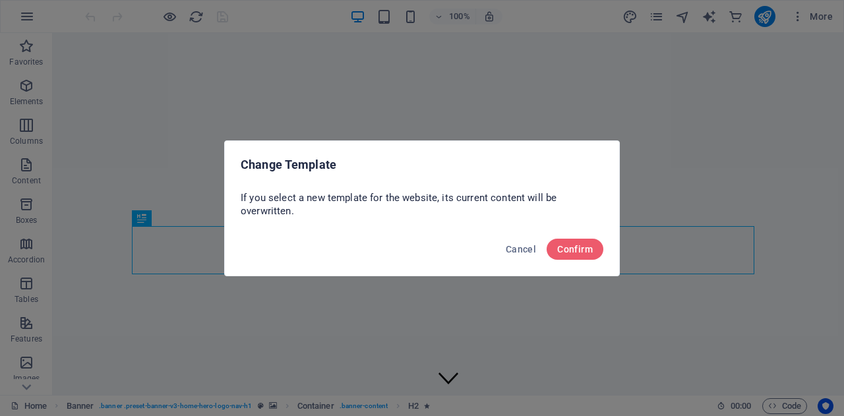
drag, startPoint x: 589, startPoint y: 251, endPoint x: 565, endPoint y: 210, distance: 47.3
click at [576, 200] on div "Change Template If you select a new template for the website, its current conte…" at bounding box center [422, 208] width 396 height 136
click at [526, 242] on button "Cancel" at bounding box center [520, 249] width 41 height 21
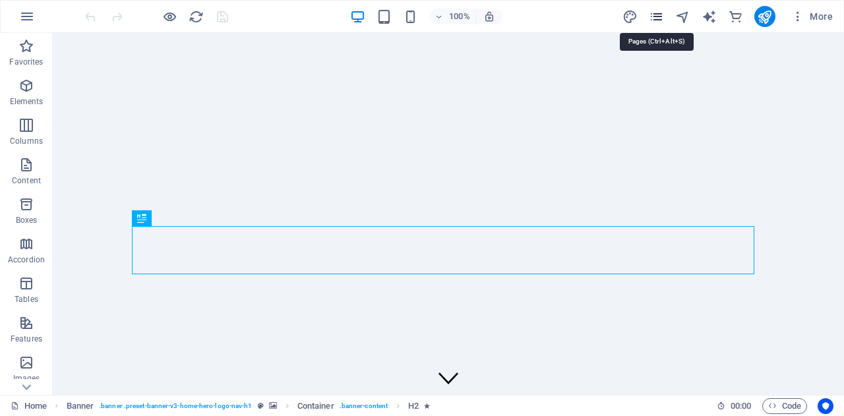
click at [659, 14] on icon "pages" at bounding box center [656, 16] width 15 height 15
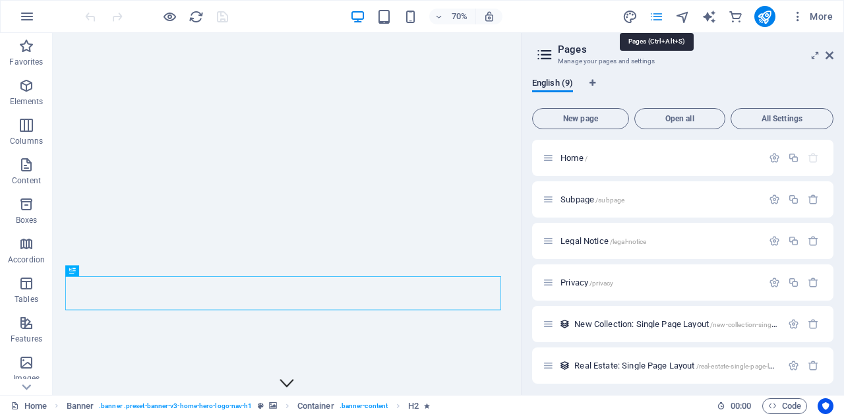
click at [659, 14] on icon "pages" at bounding box center [656, 16] width 15 height 15
click at [814, 18] on span "More" at bounding box center [812, 16] width 42 height 13
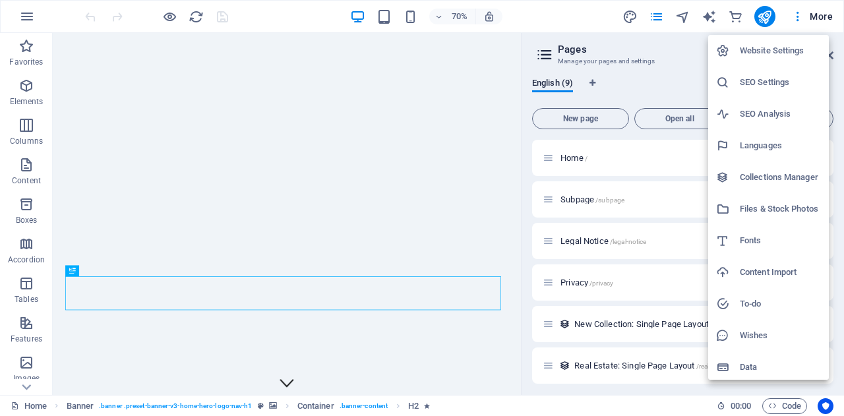
click at [29, 11] on div at bounding box center [422, 208] width 844 height 416
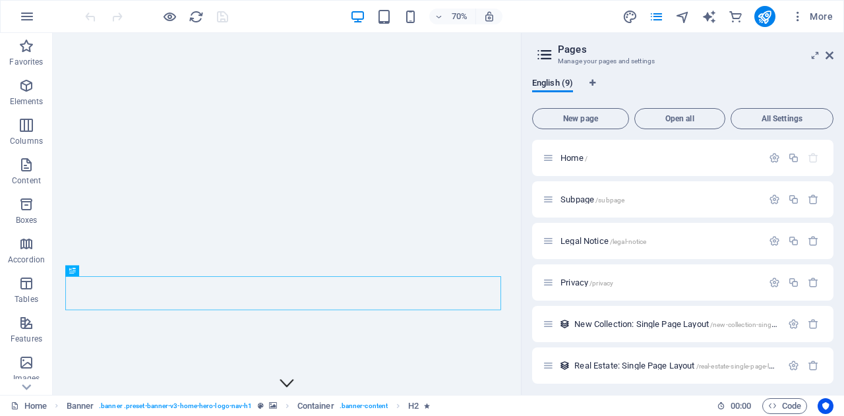
click at [29, 11] on icon "button" at bounding box center [27, 17] width 16 height 16
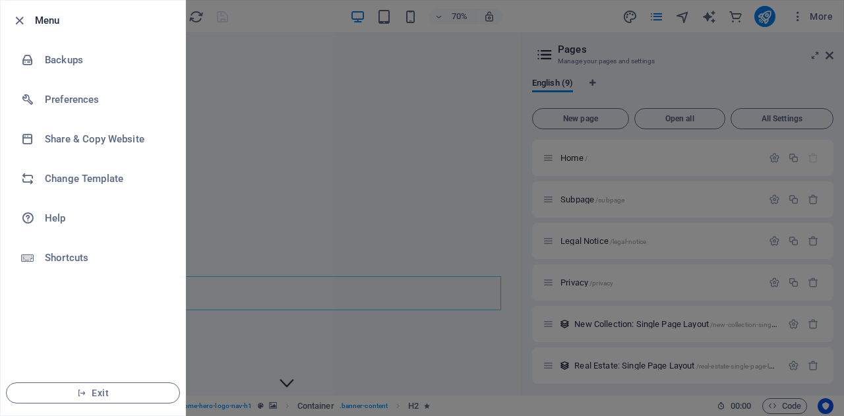
click at [249, 19] on div at bounding box center [422, 208] width 844 height 416
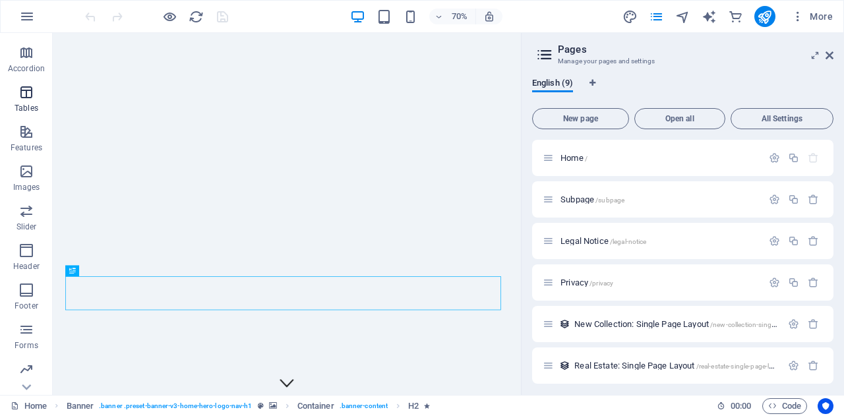
scroll to position [270, 0]
click at [25, 346] on p "Collections" at bounding box center [26, 345] width 40 height 11
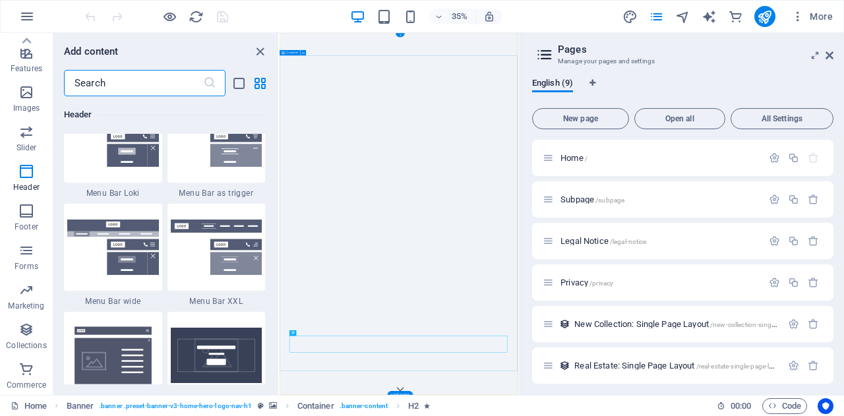
scroll to position [8181, 0]
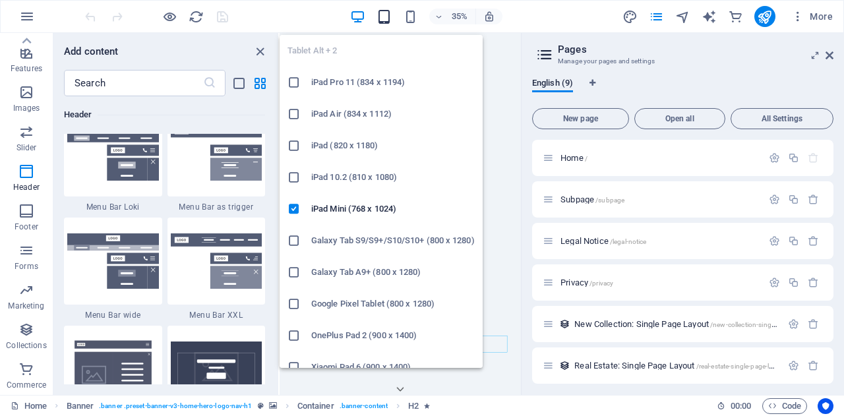
click at [386, 9] on icon "button" at bounding box center [384, 16] width 15 height 15
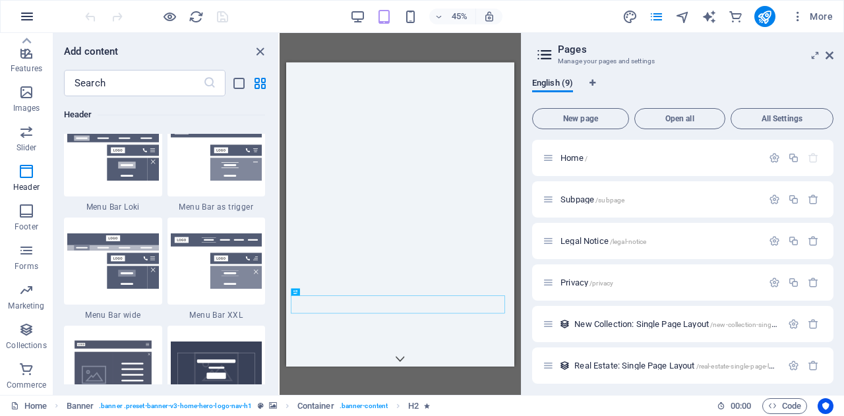
click at [19, 13] on icon "button" at bounding box center [27, 17] width 16 height 16
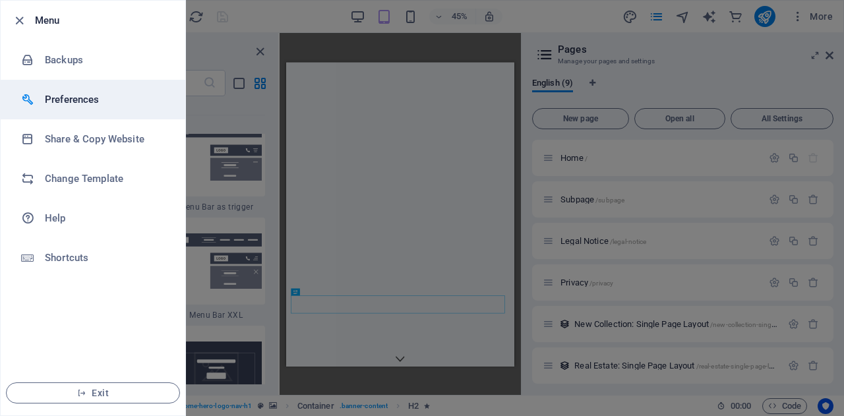
click at [92, 102] on h6 "Preferences" at bounding box center [106, 100] width 122 height 16
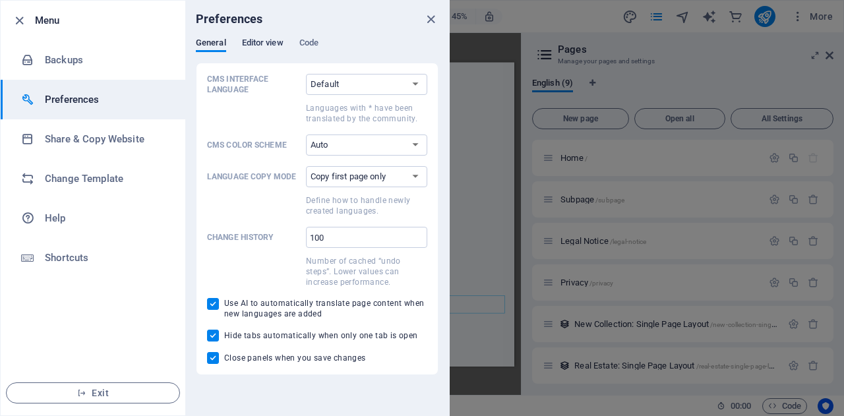
click at [274, 40] on span "Editor view" at bounding box center [263, 44] width 42 height 18
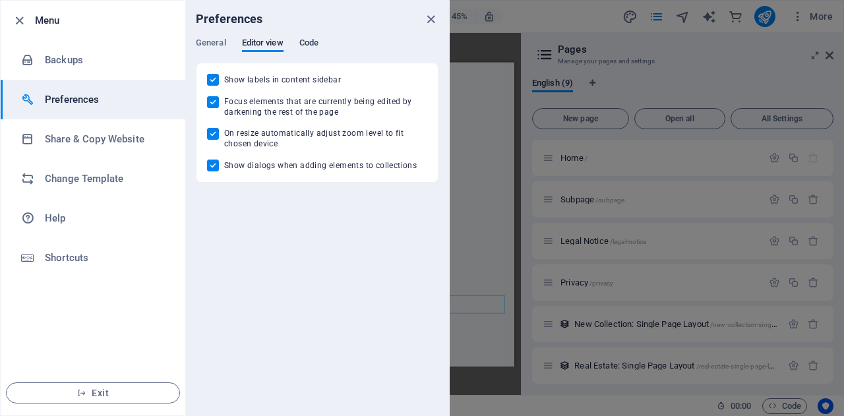
click at [306, 39] on span "Code" at bounding box center [308, 44] width 19 height 18
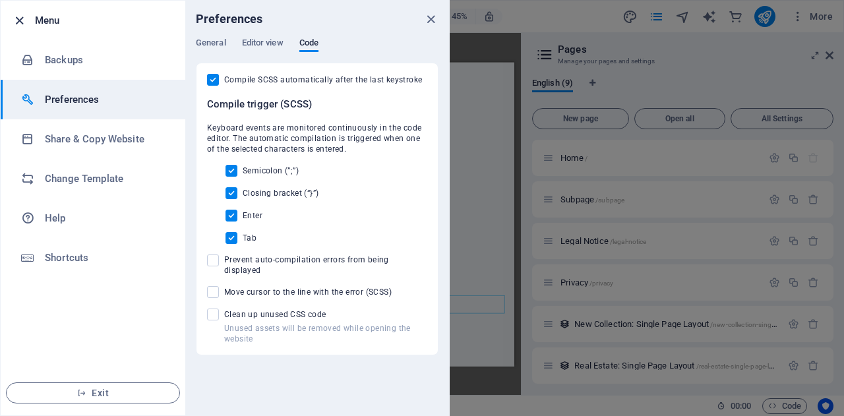
click at [18, 22] on icon "button" at bounding box center [19, 20] width 15 height 15
